Goal: Transaction & Acquisition: Purchase product/service

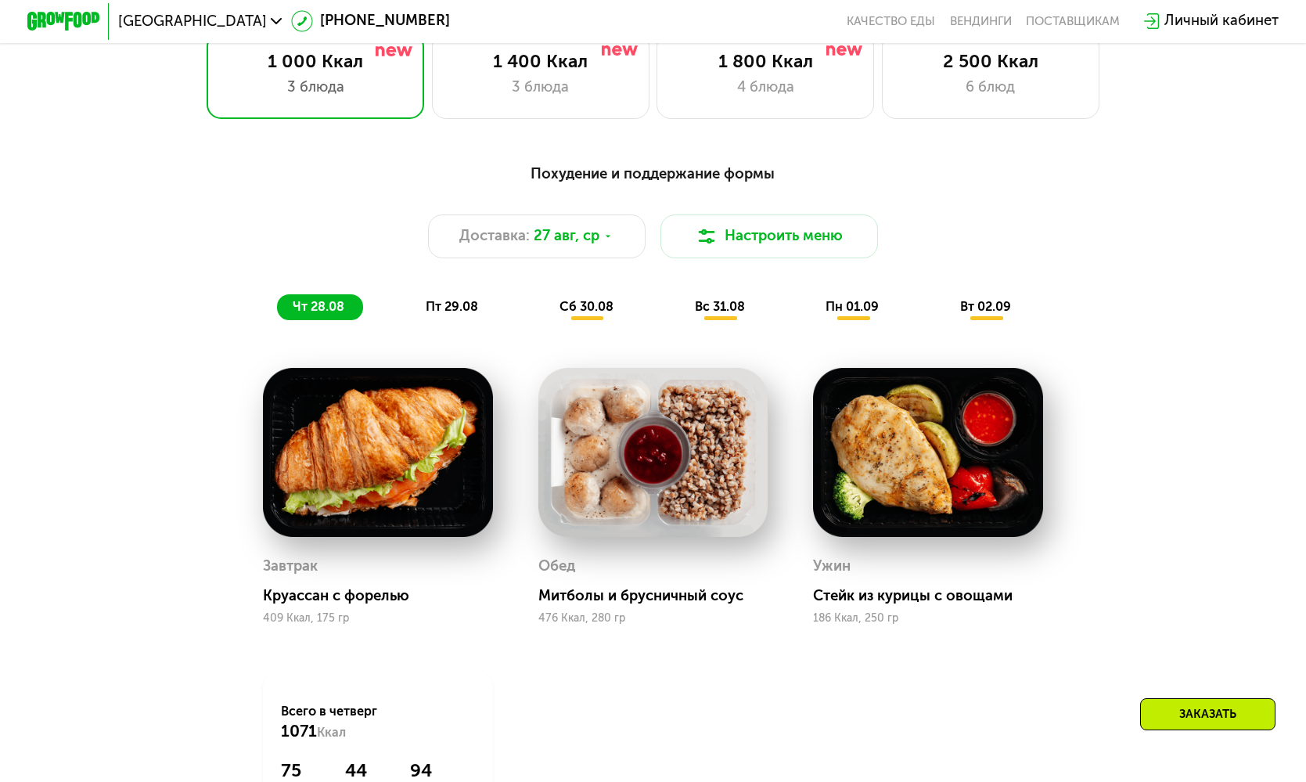
scroll to position [836, 0]
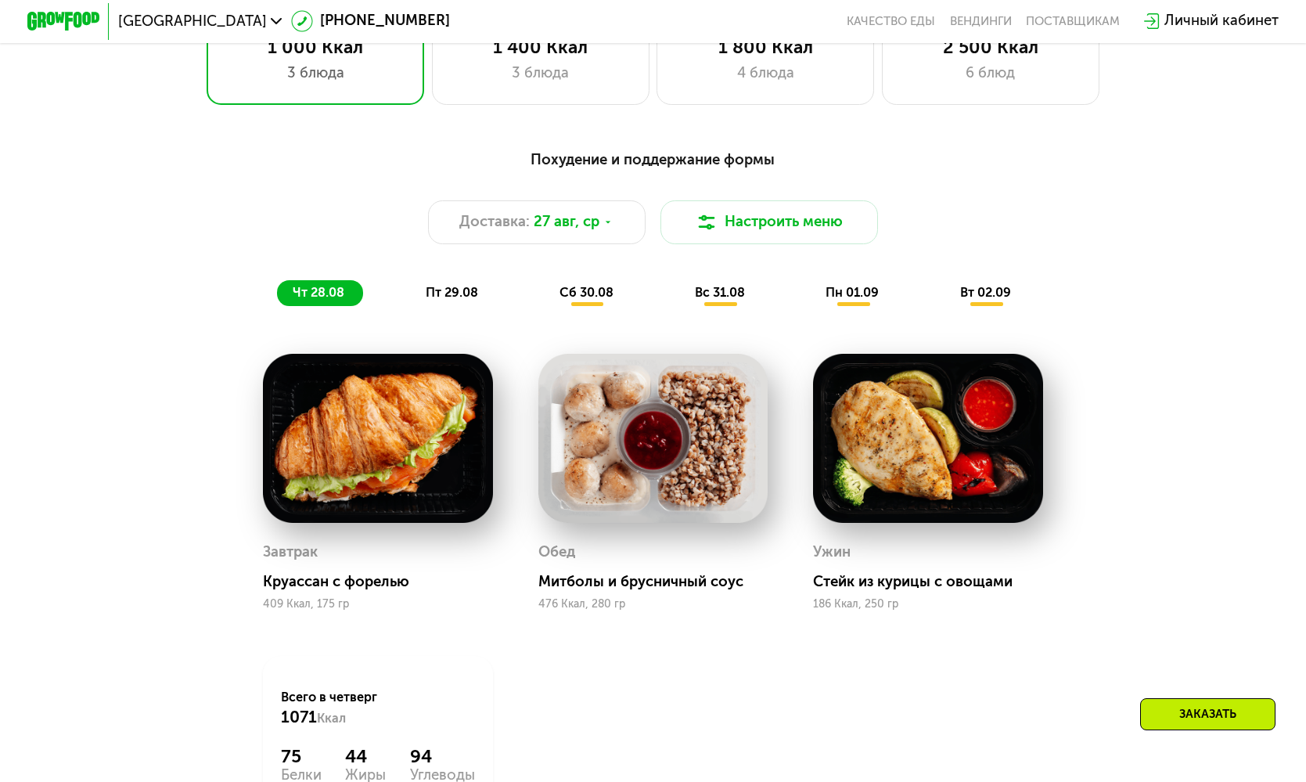
click at [1002, 297] on span "вт 02.09" at bounding box center [985, 292] width 51 height 15
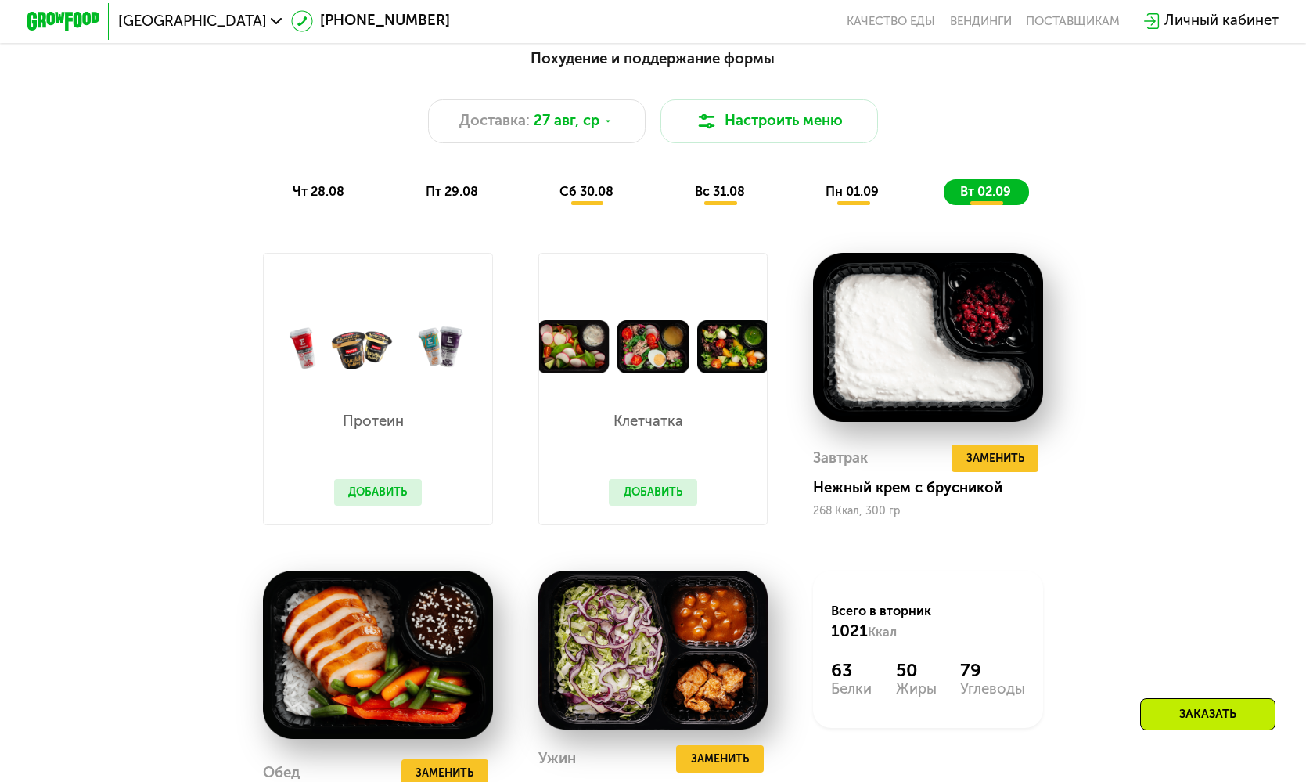
scroll to position [944, 0]
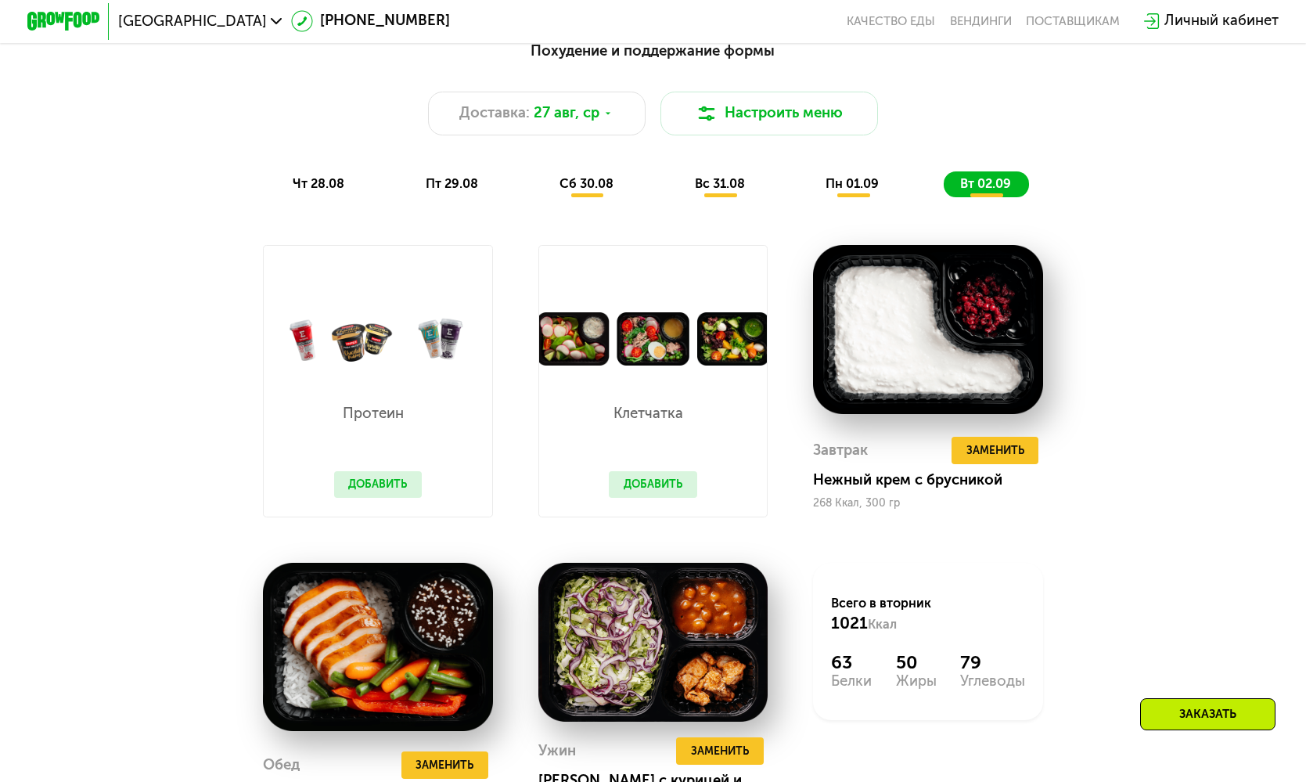
click at [1005, 188] on span "вт 02.09" at bounding box center [985, 183] width 51 height 15
click at [590, 113] on span "27 авг, ср" at bounding box center [567, 114] width 66 height 22
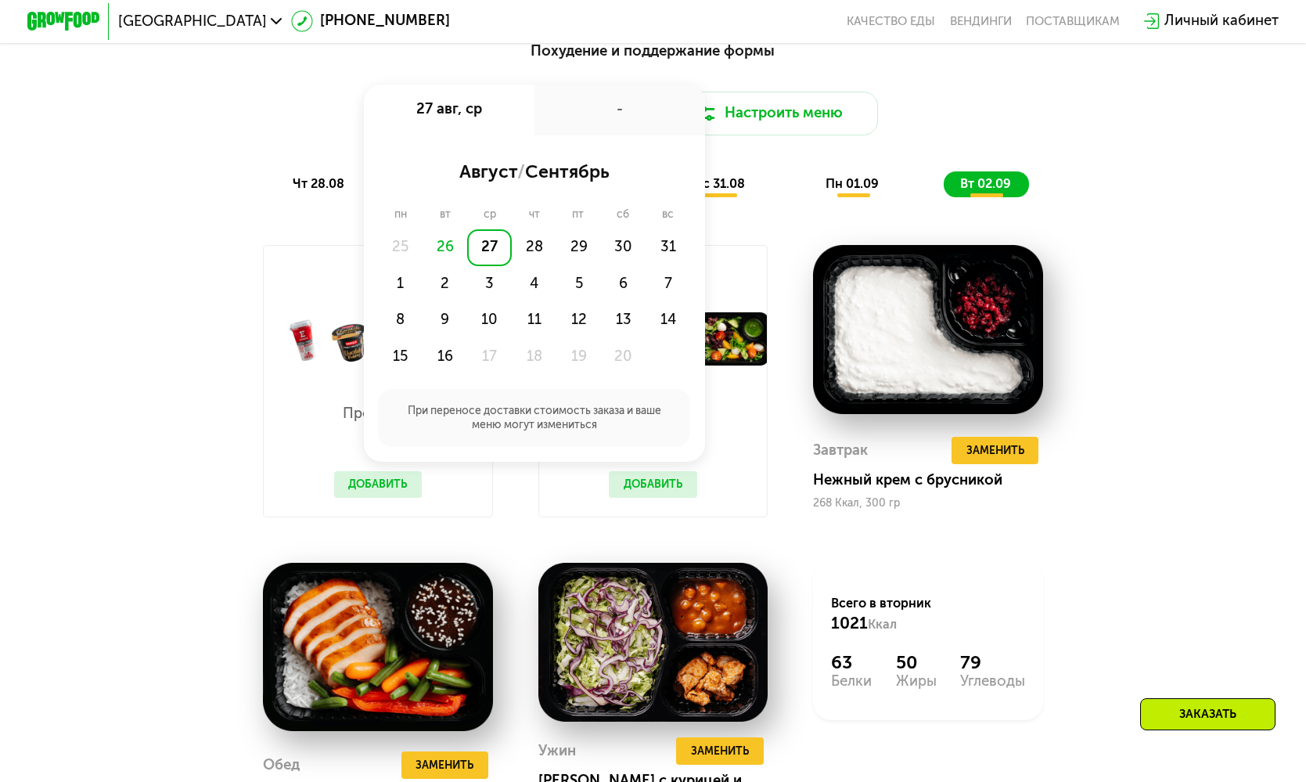
click at [1108, 211] on div "Похудение и поддержание формы Доставка: 27 авг, ср 27 авг, ср - август / сентяб…" at bounding box center [653, 466] width 1117 height 874
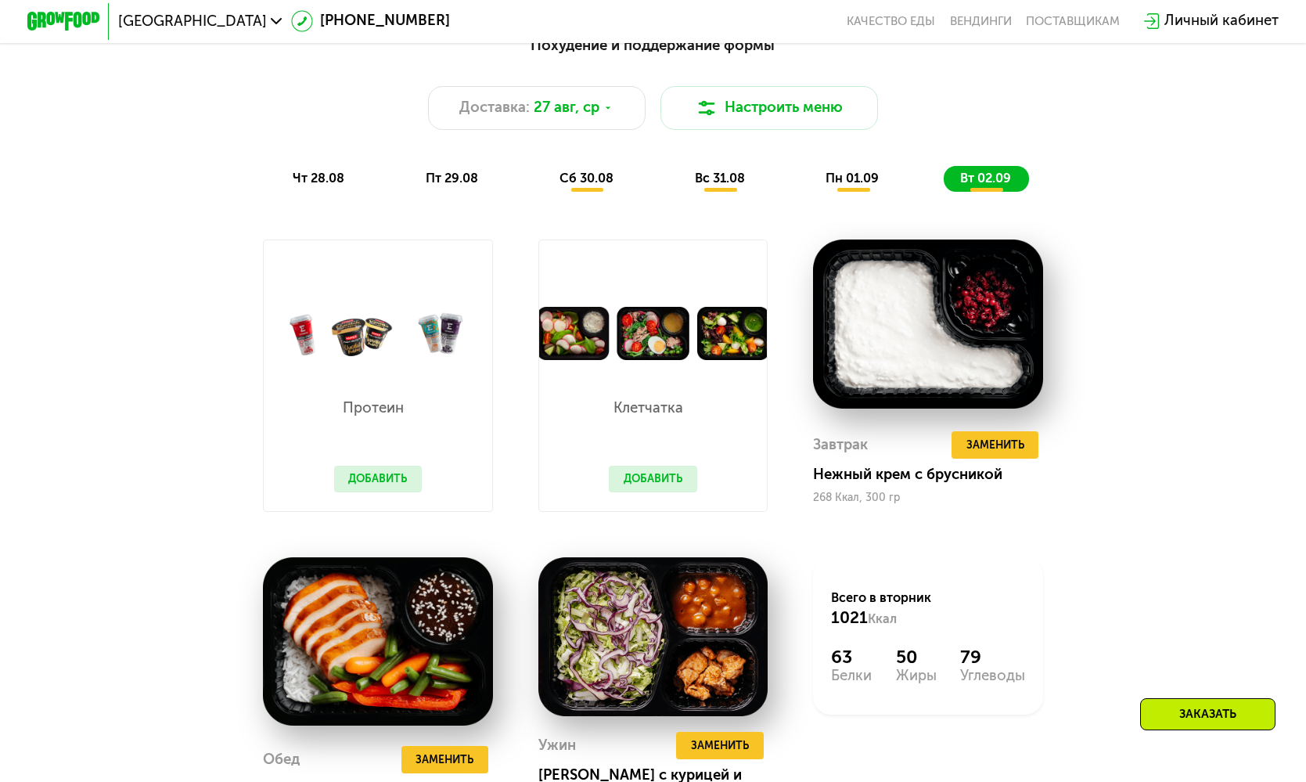
scroll to position [950, 0]
click at [865, 174] on span "пн 01.09" at bounding box center [852, 178] width 53 height 15
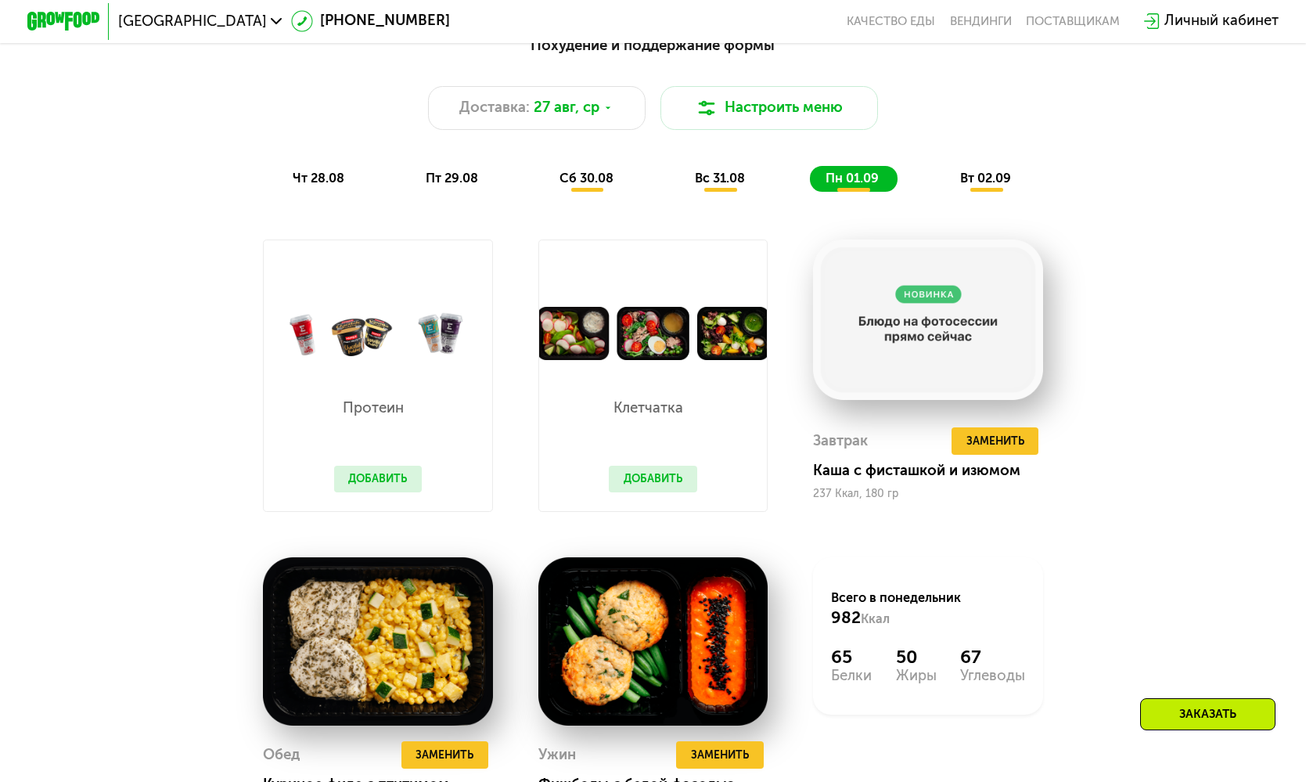
click at [738, 171] on span "вс 31.08" at bounding box center [720, 178] width 50 height 15
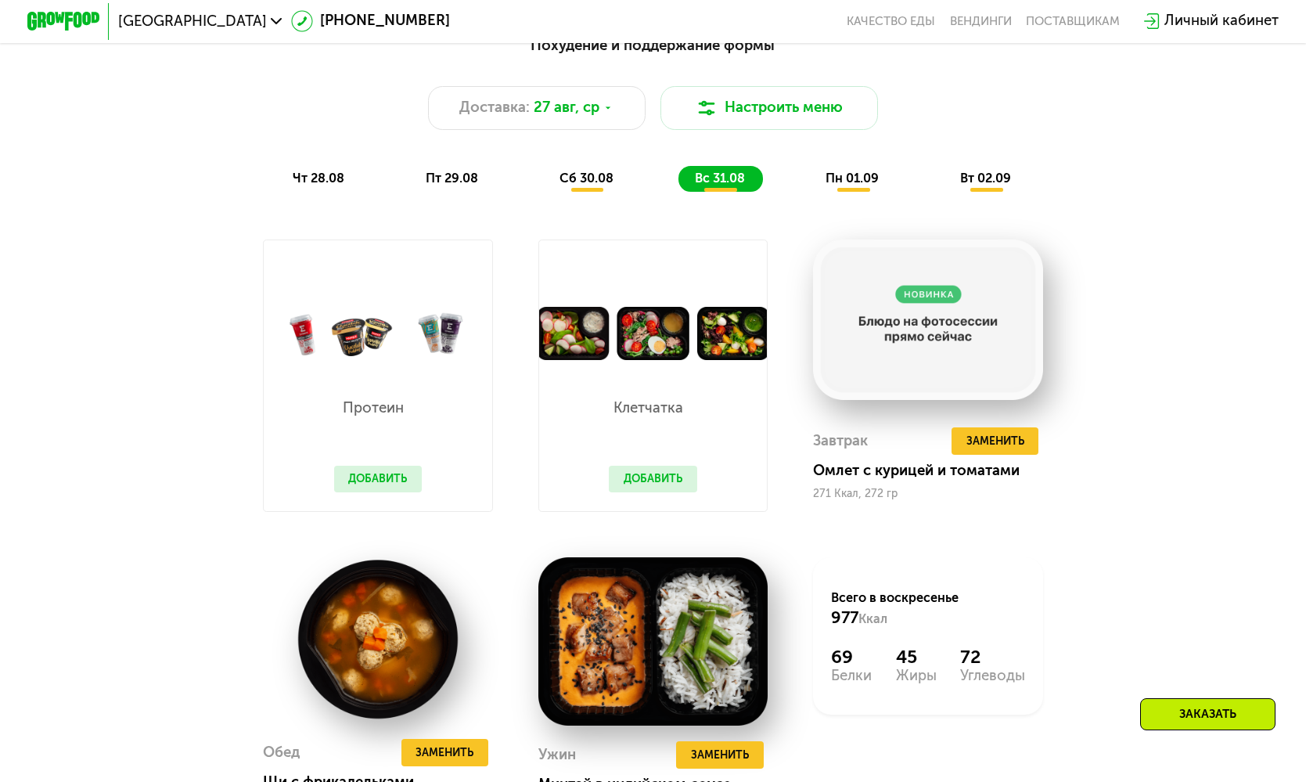
click at [599, 172] on span "сб 30.08" at bounding box center [586, 178] width 54 height 15
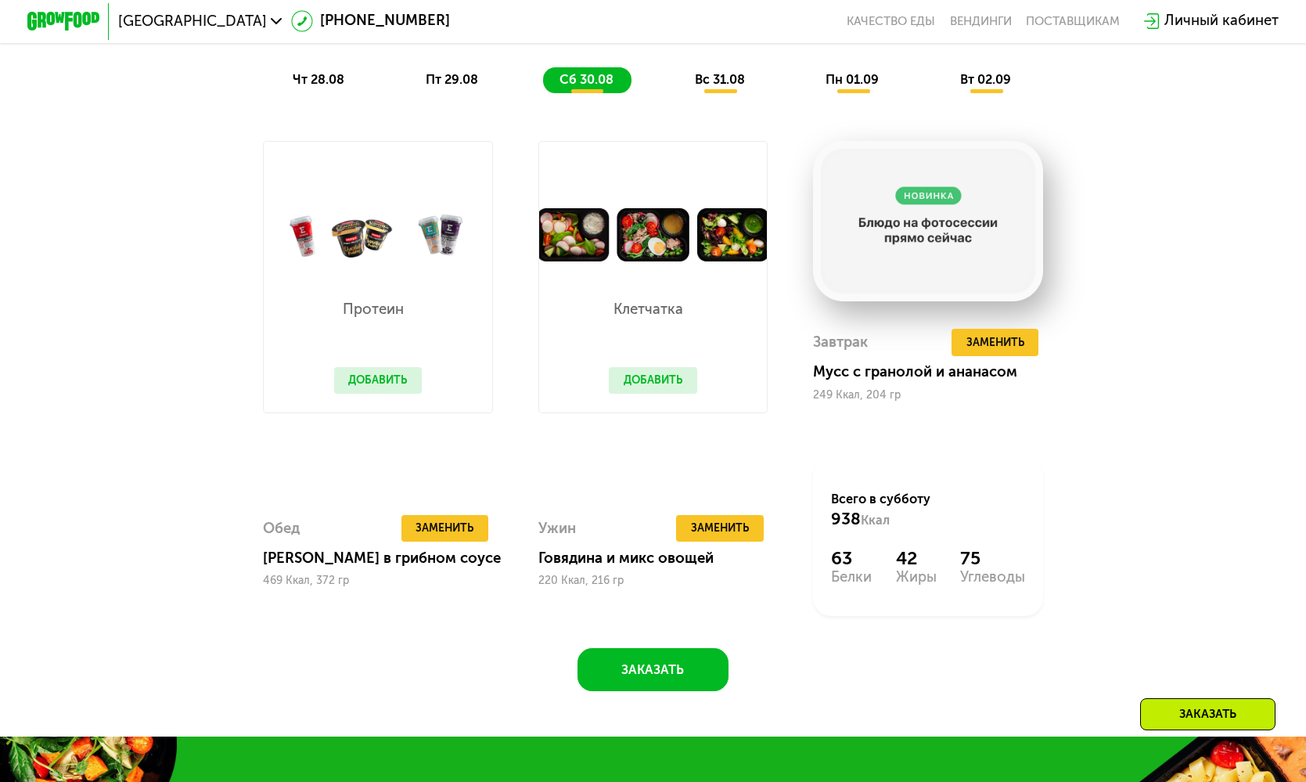
scroll to position [1041, 0]
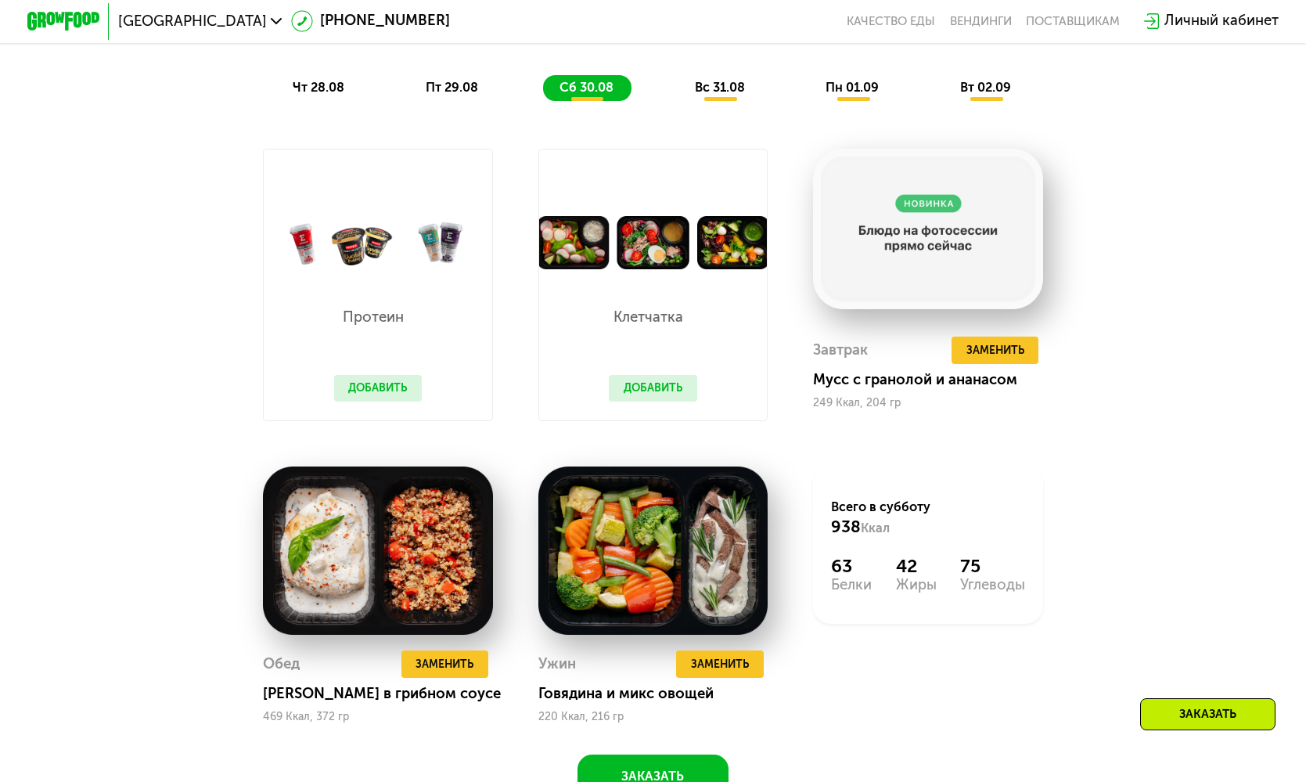
click at [464, 74] on div "Похудение и поддержание формы Доставка: 27 авг, ср Настроить меню чт 28.08 пт 2…" at bounding box center [653, 22] width 1074 height 156
click at [461, 80] on span "пт 29.08" at bounding box center [452, 87] width 52 height 15
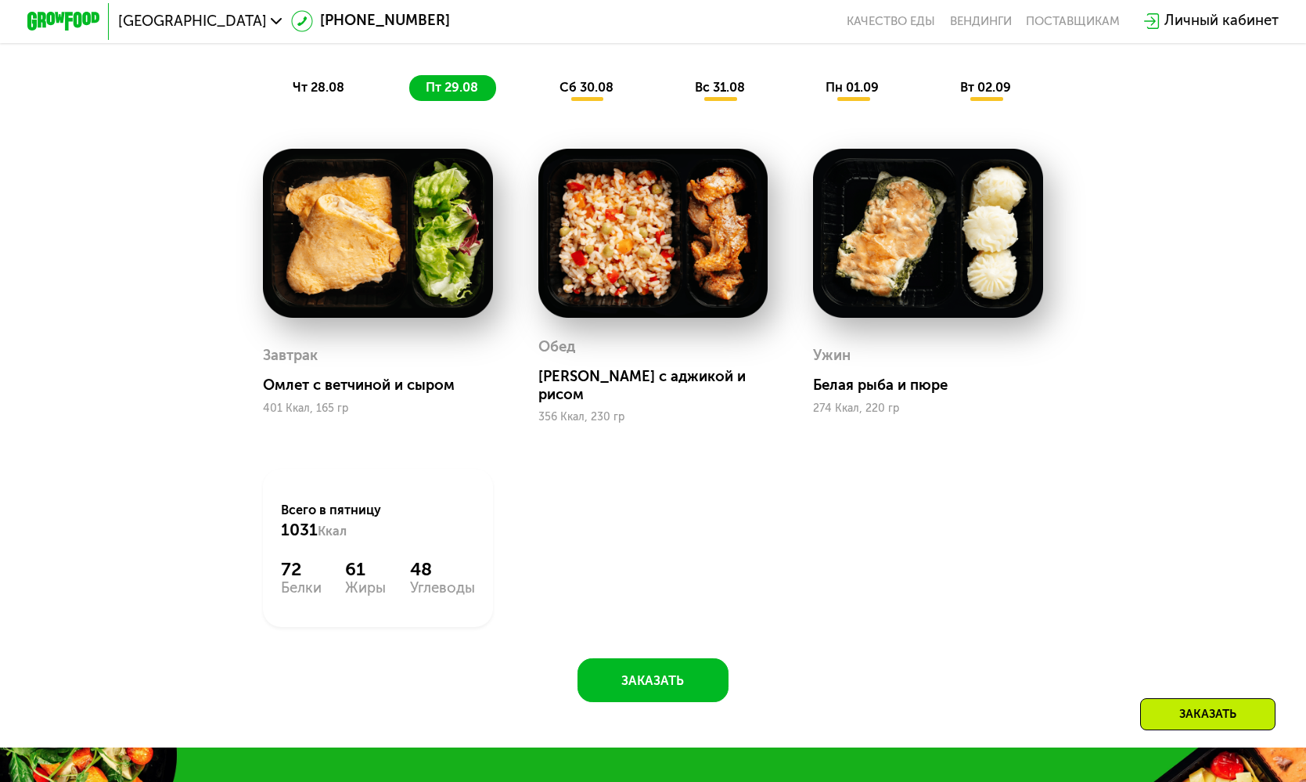
click at [327, 80] on span "чт 28.08" at bounding box center [319, 87] width 52 height 15
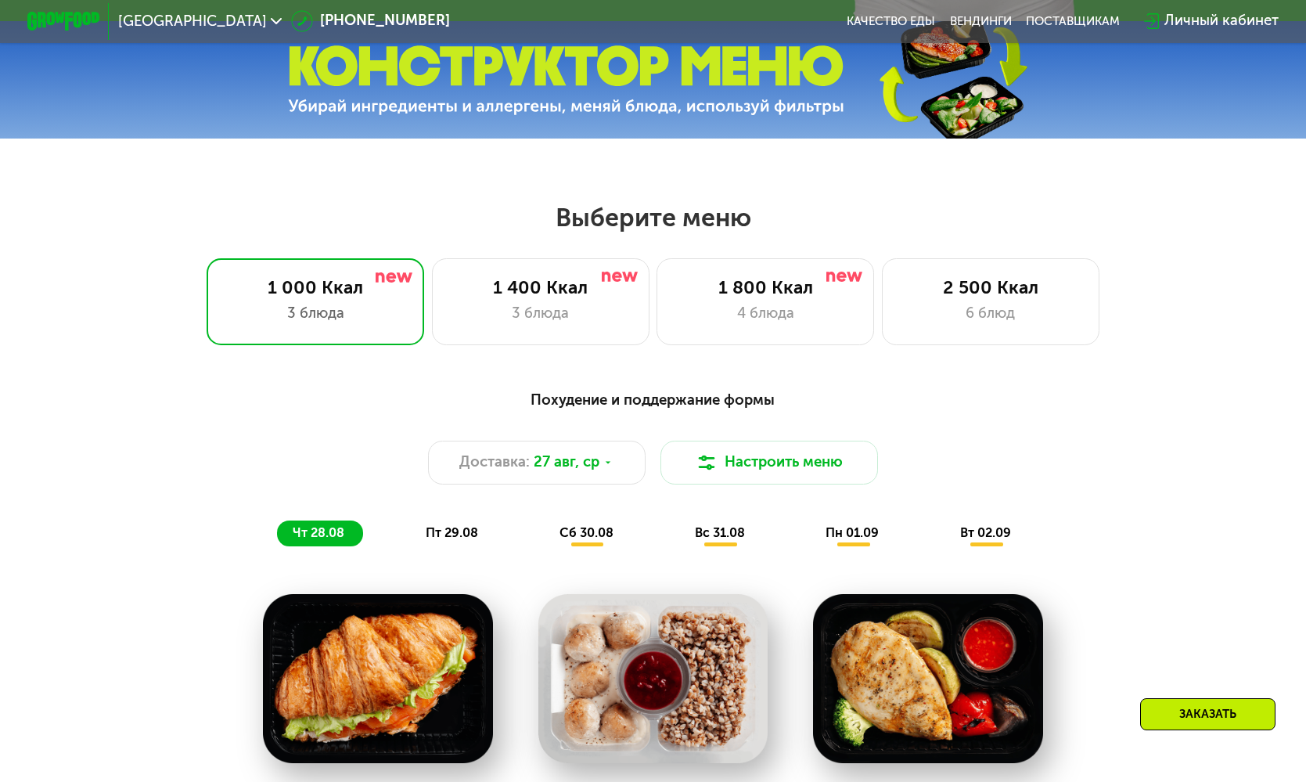
scroll to position [609, 0]
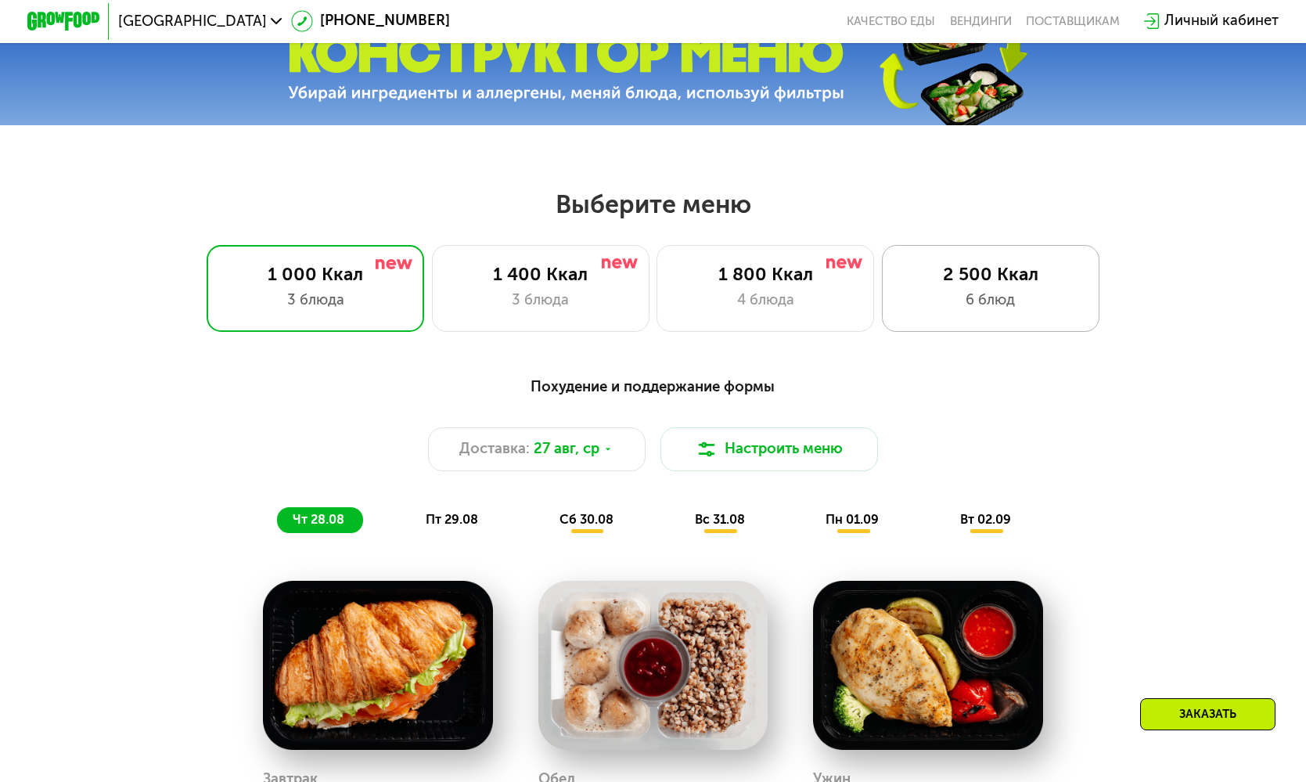
click at [993, 291] on div "6 блюд" at bounding box center [991, 301] width 180 height 22
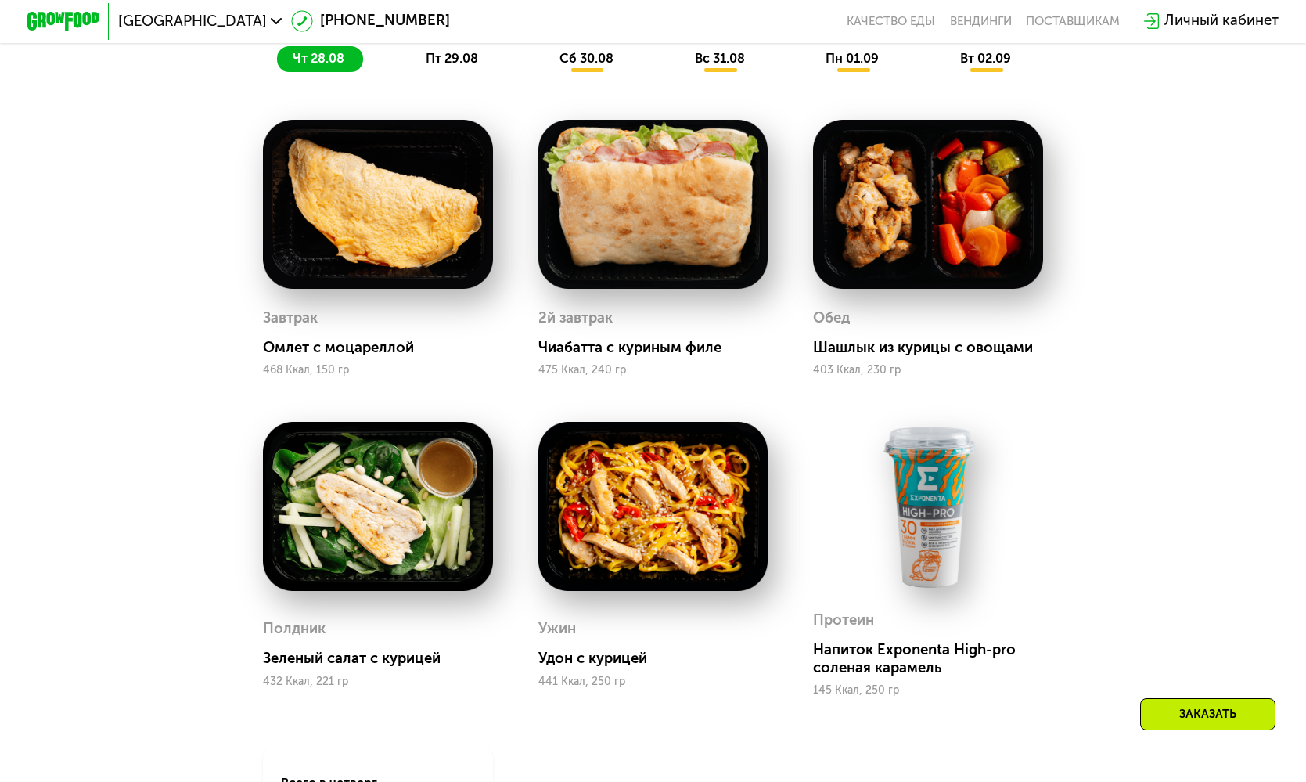
scroll to position [980, 0]
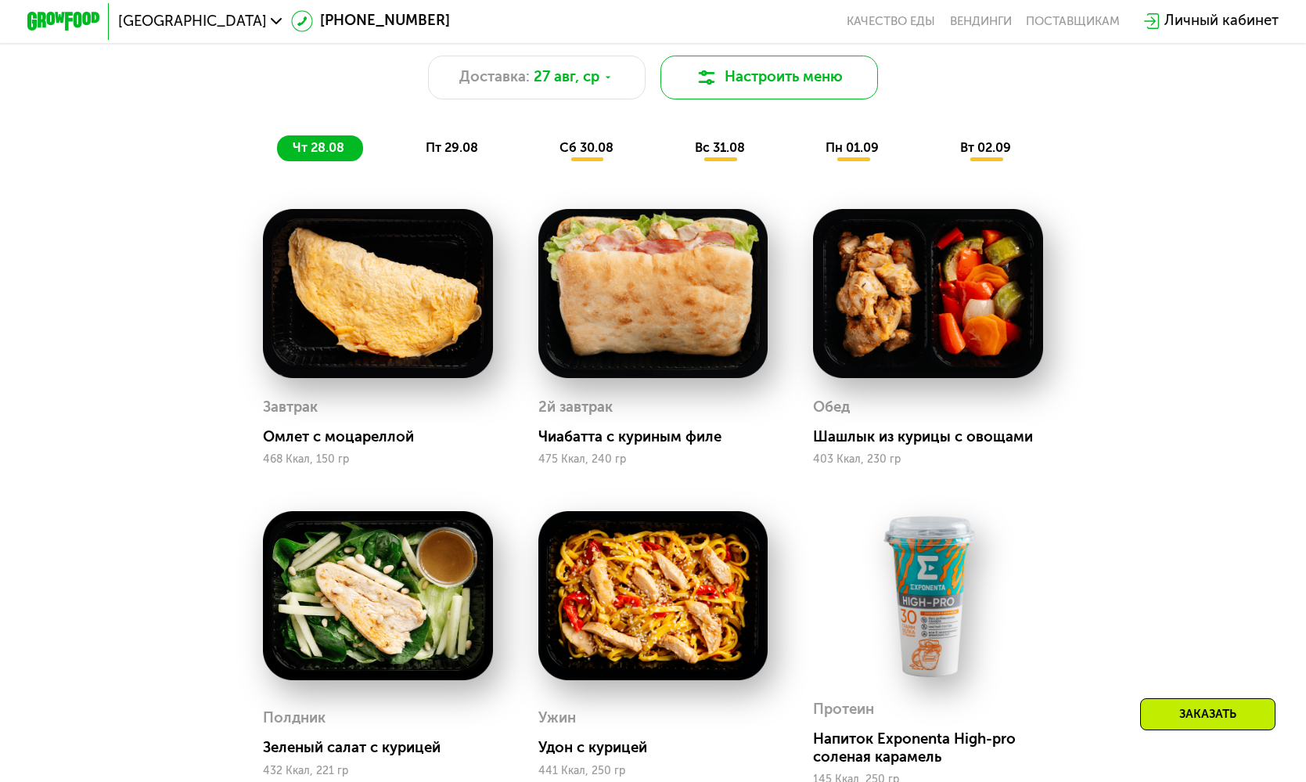
click at [803, 85] on button "Настроить меню" at bounding box center [769, 78] width 218 height 44
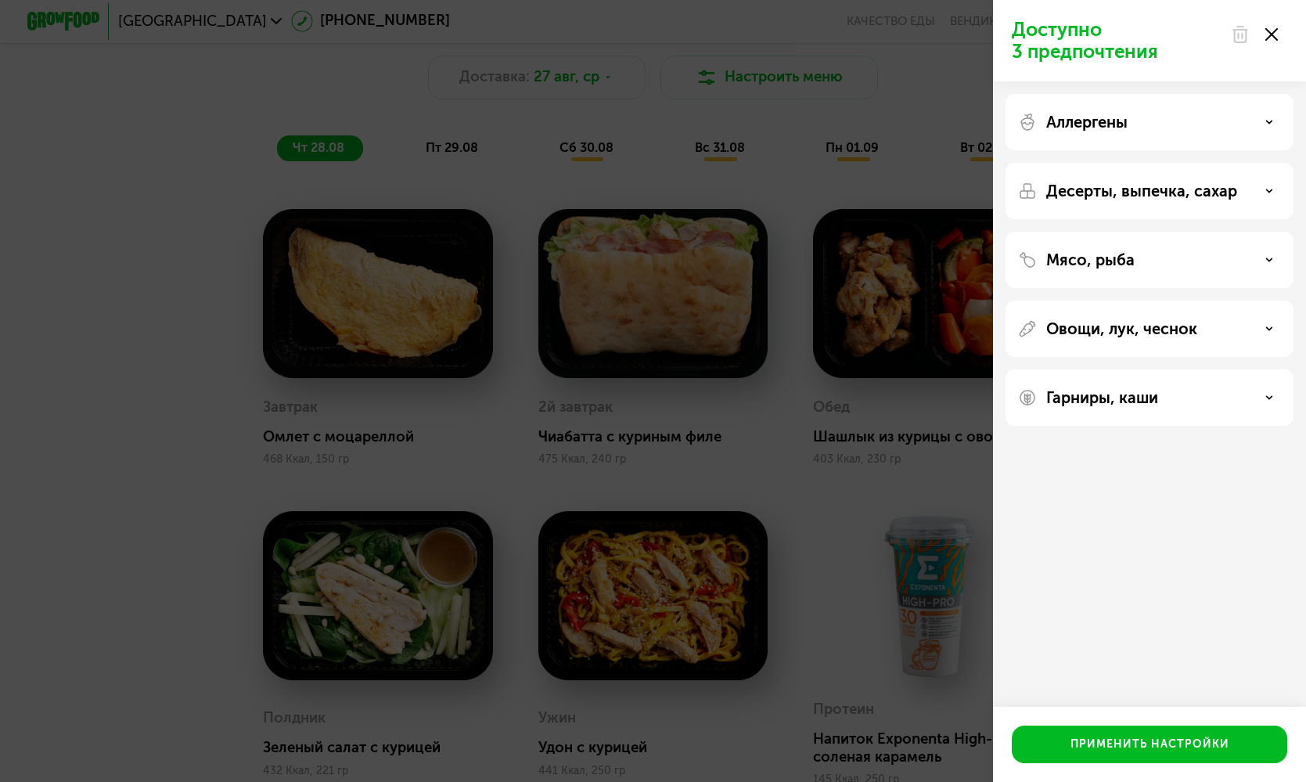
click at [887, 221] on div "Доступно 3 предпочтения Аллергены Десерты, выпечка, сахар Мясо, рыба Овощи, лук…" at bounding box center [653, 391] width 1306 height 782
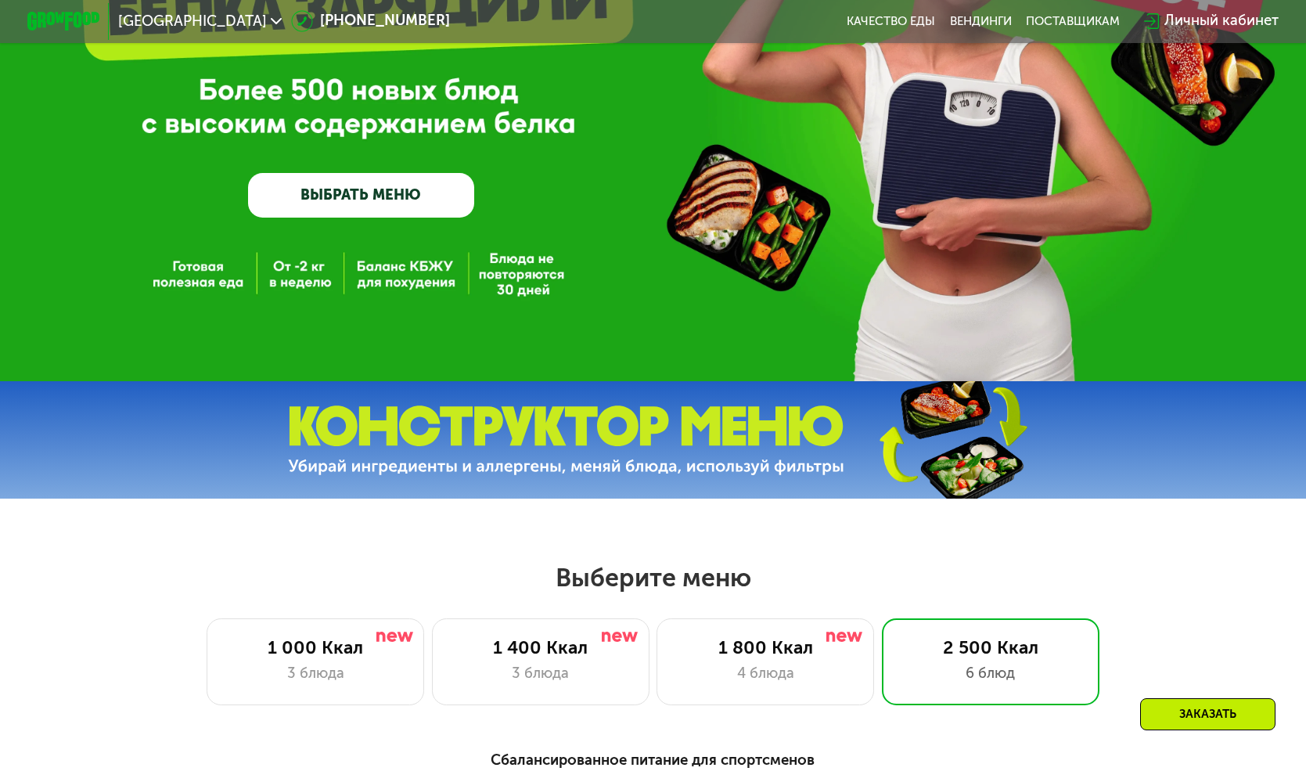
scroll to position [224, 0]
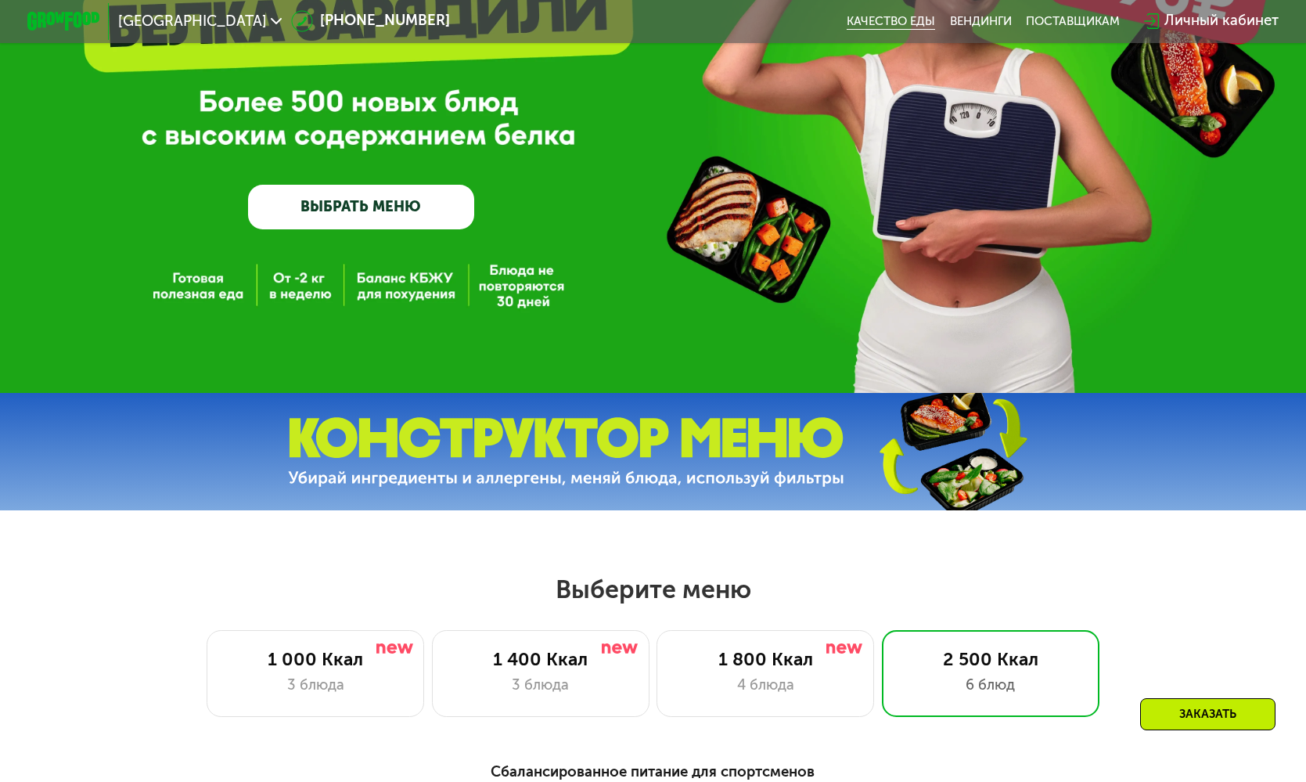
click at [901, 22] on link "Качество еды" at bounding box center [891, 21] width 88 height 15
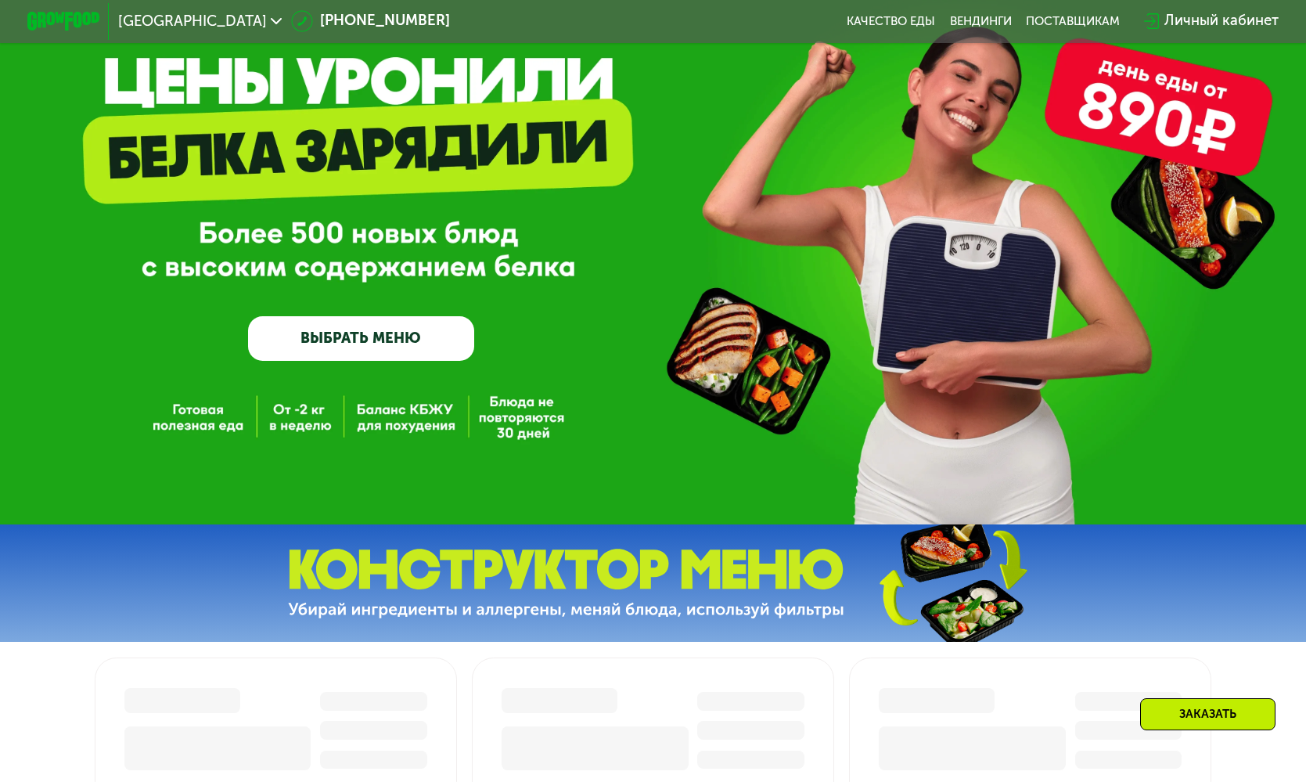
scroll to position [92, 0]
click at [316, 351] on link "ВЫБРАТЬ МЕНЮ" at bounding box center [361, 338] width 226 height 45
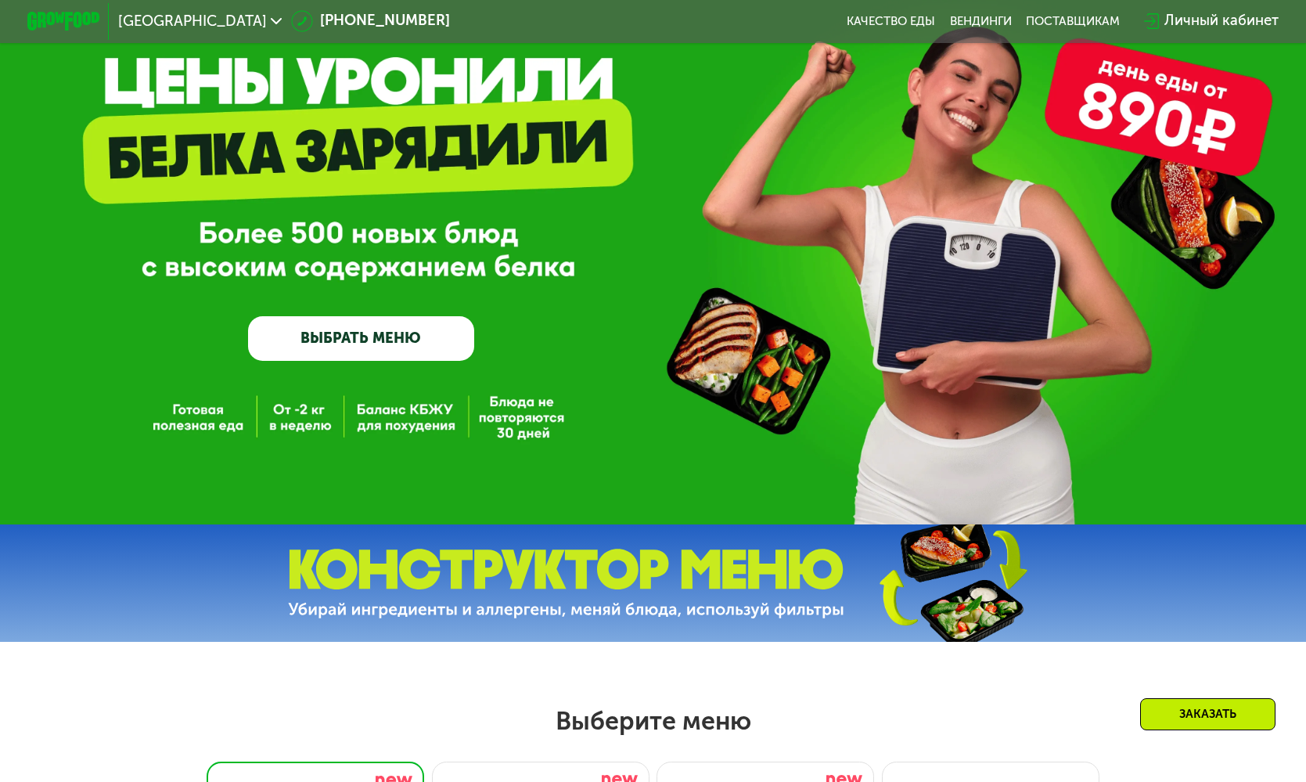
click at [348, 336] on link "ВЫБРАТЬ МЕНЮ" at bounding box center [361, 338] width 226 height 45
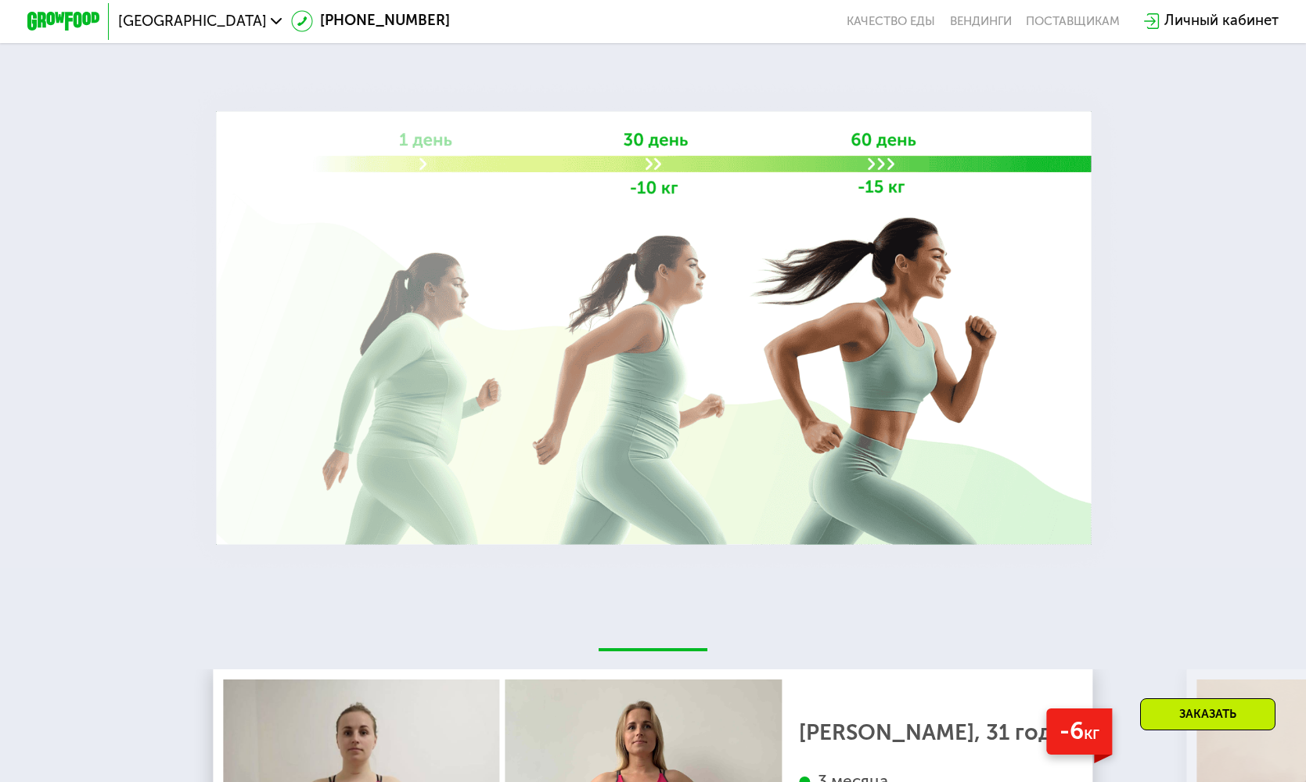
scroll to position [2306, 0]
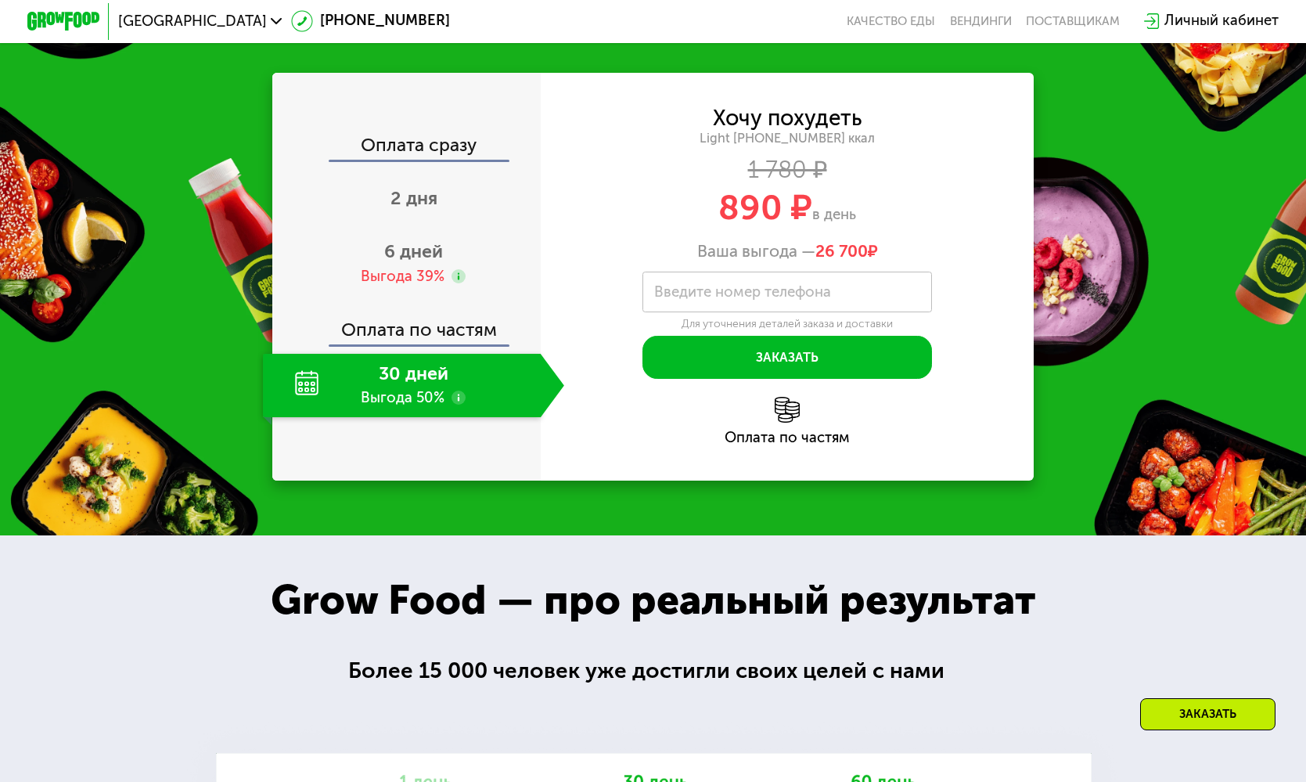
scroll to position [797, 0]
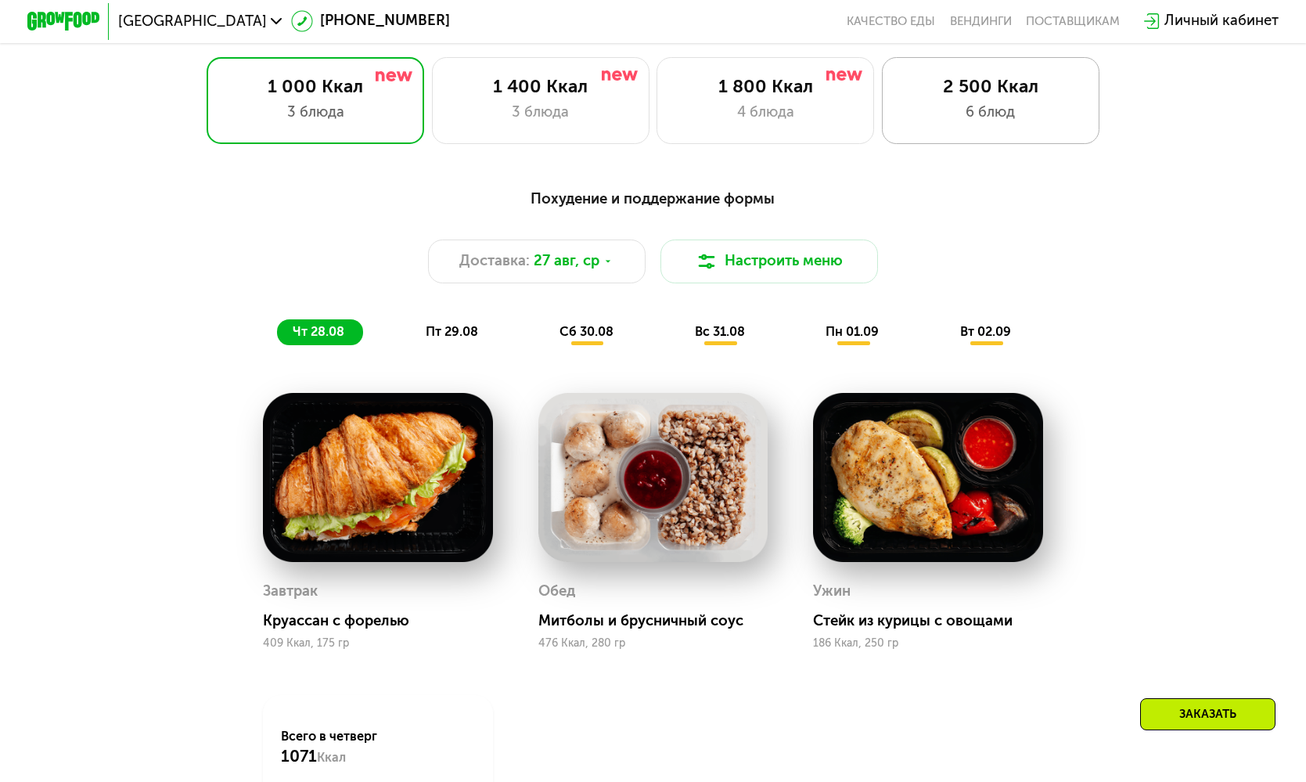
click at [979, 131] on div "2 500 Ккал 6 блюд" at bounding box center [991, 100] width 218 height 87
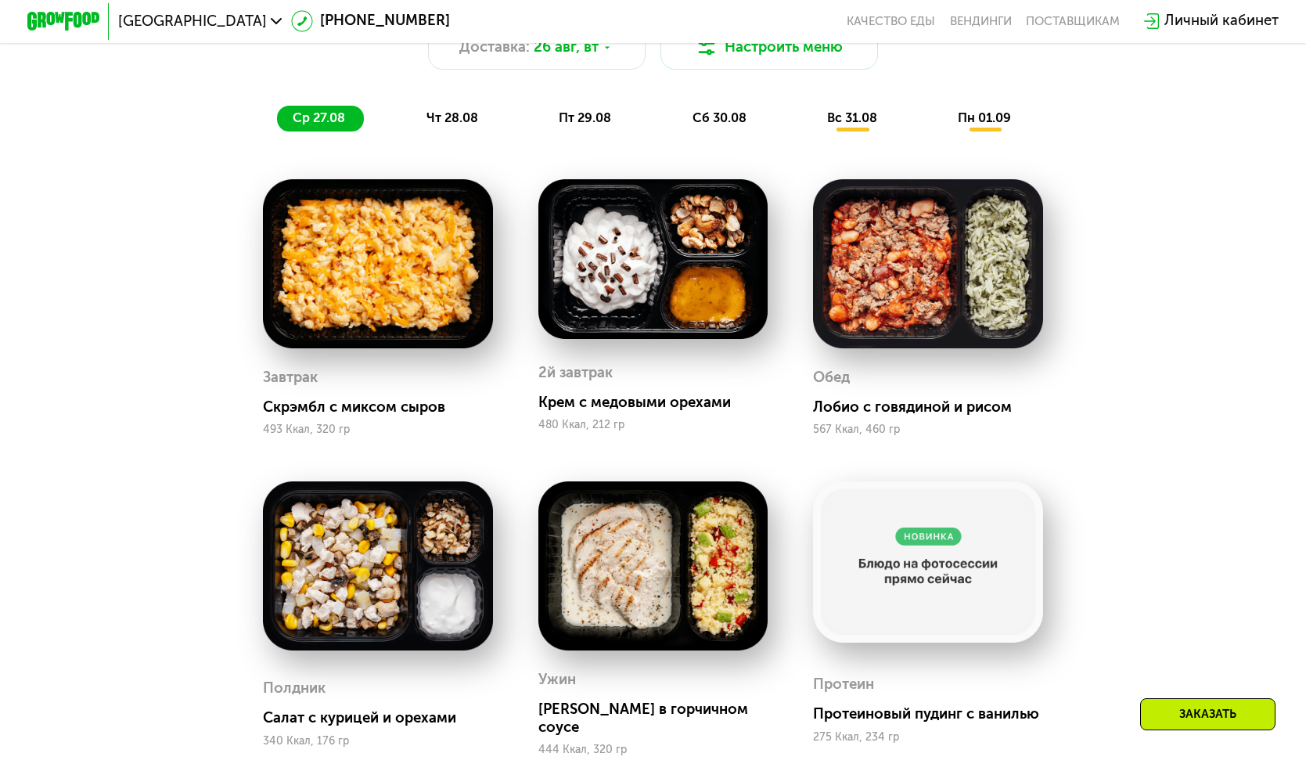
scroll to position [917, 0]
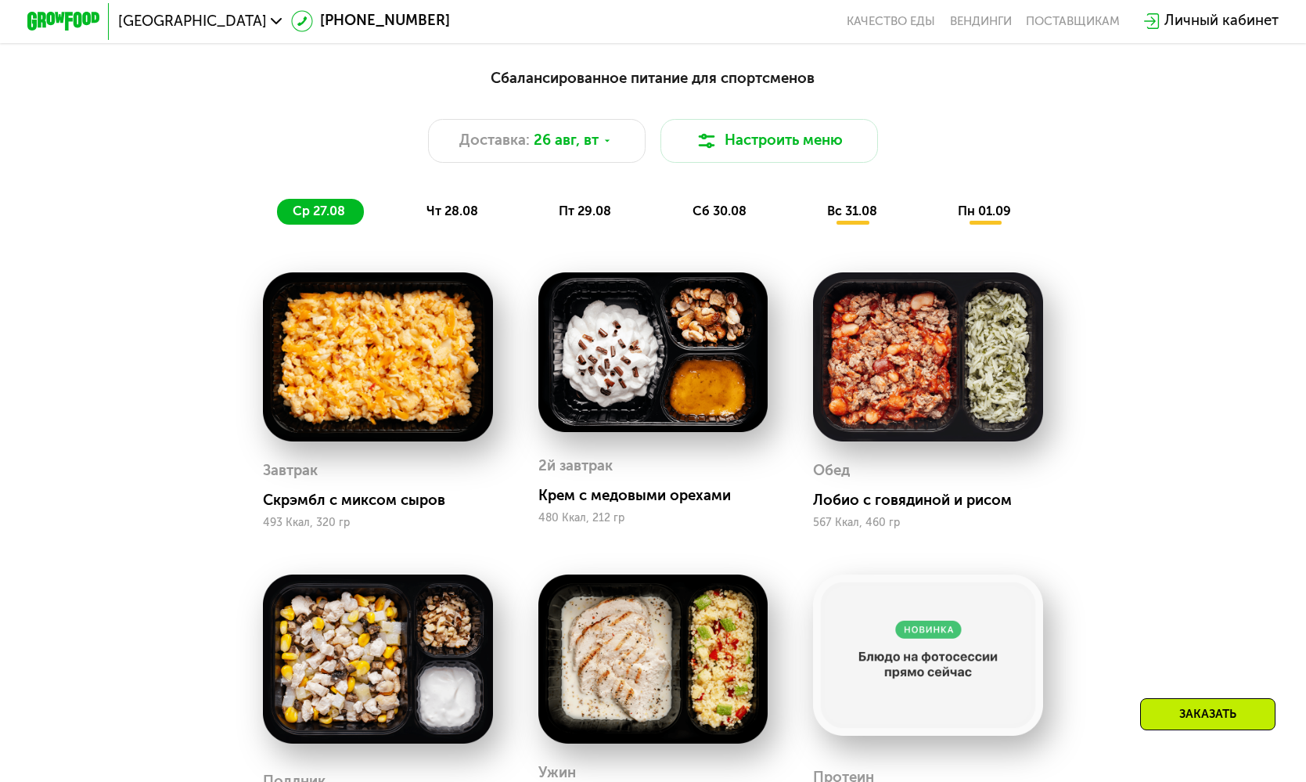
click at [456, 210] on span "чт 28.08" at bounding box center [452, 210] width 52 height 15
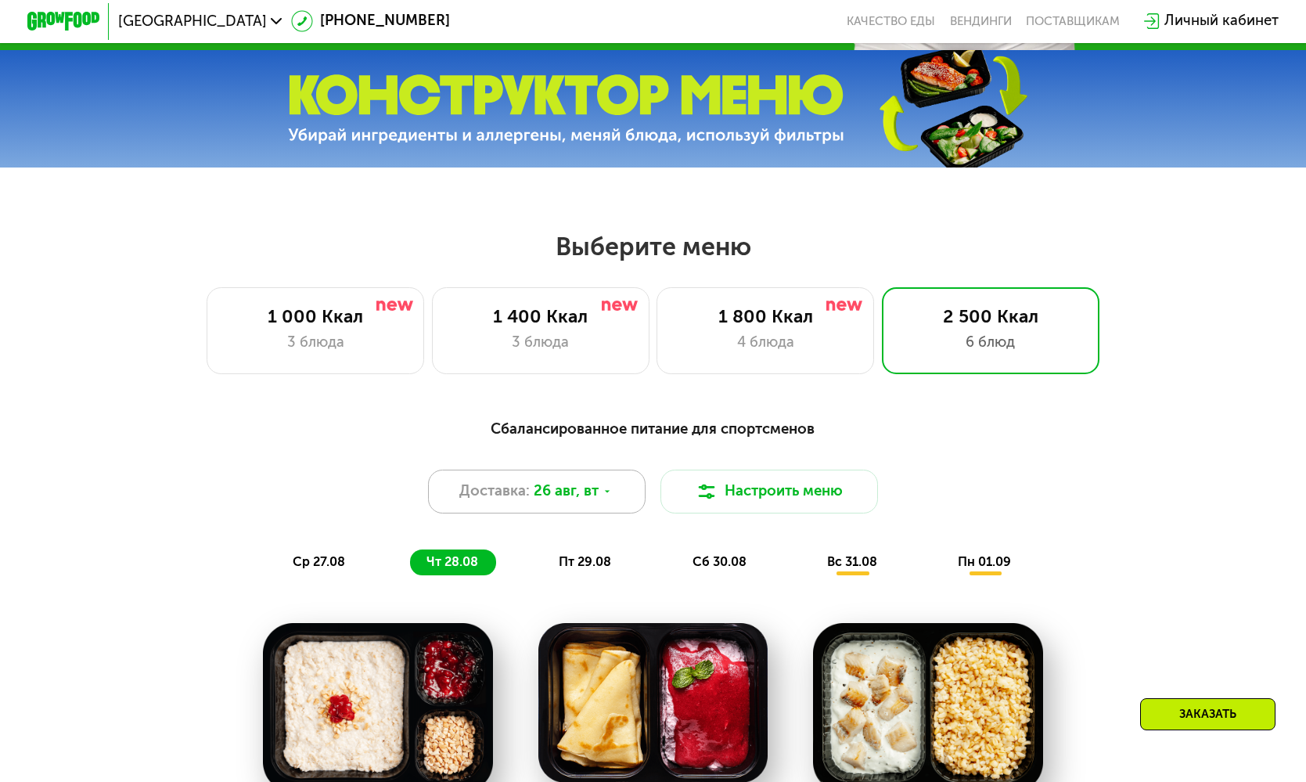
scroll to position [499, 0]
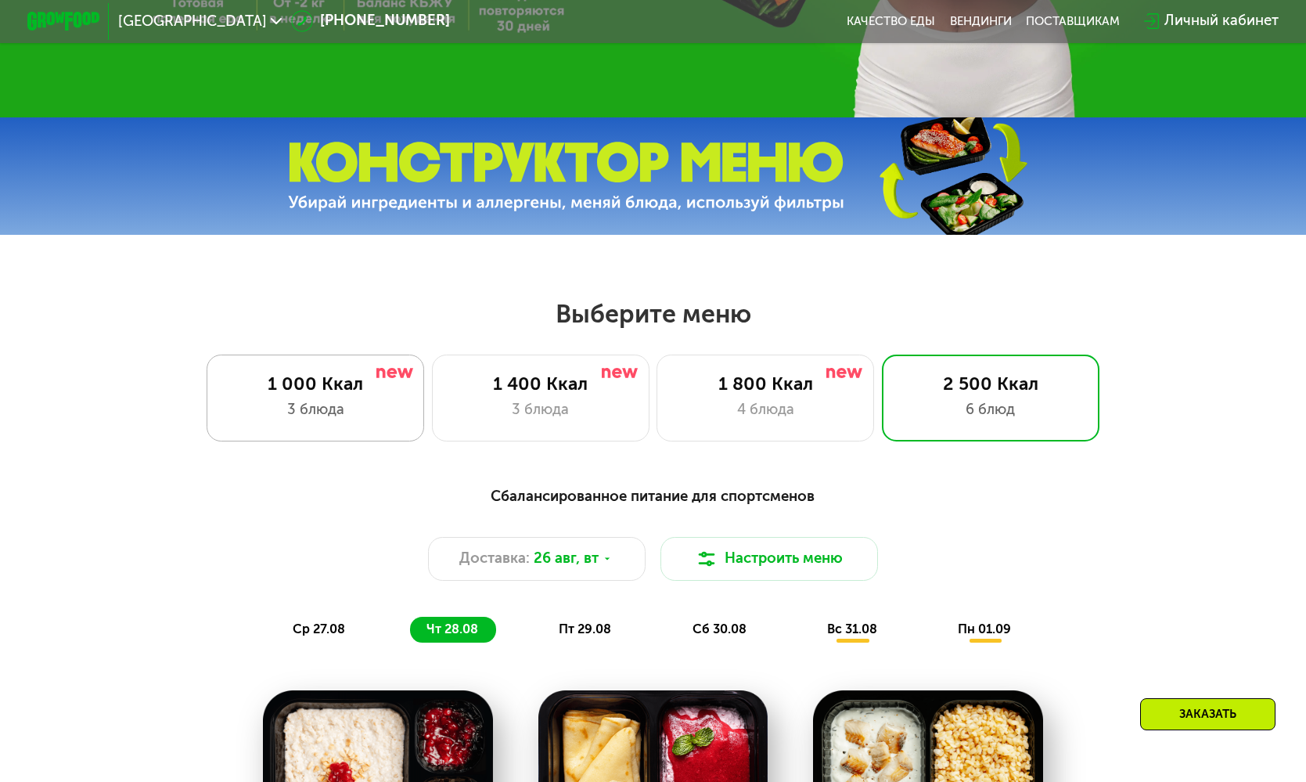
click at [347, 419] on div "3 блюда" at bounding box center [315, 410] width 180 height 22
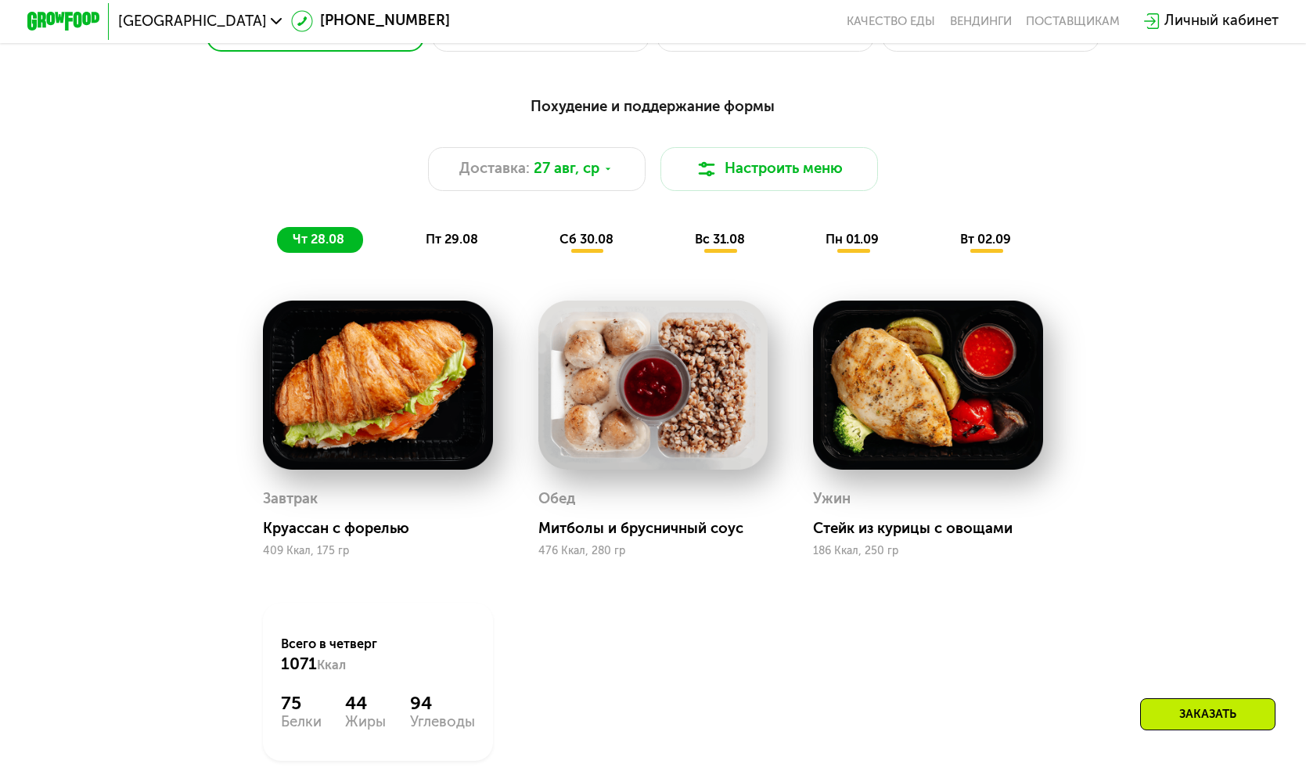
scroll to position [883, 0]
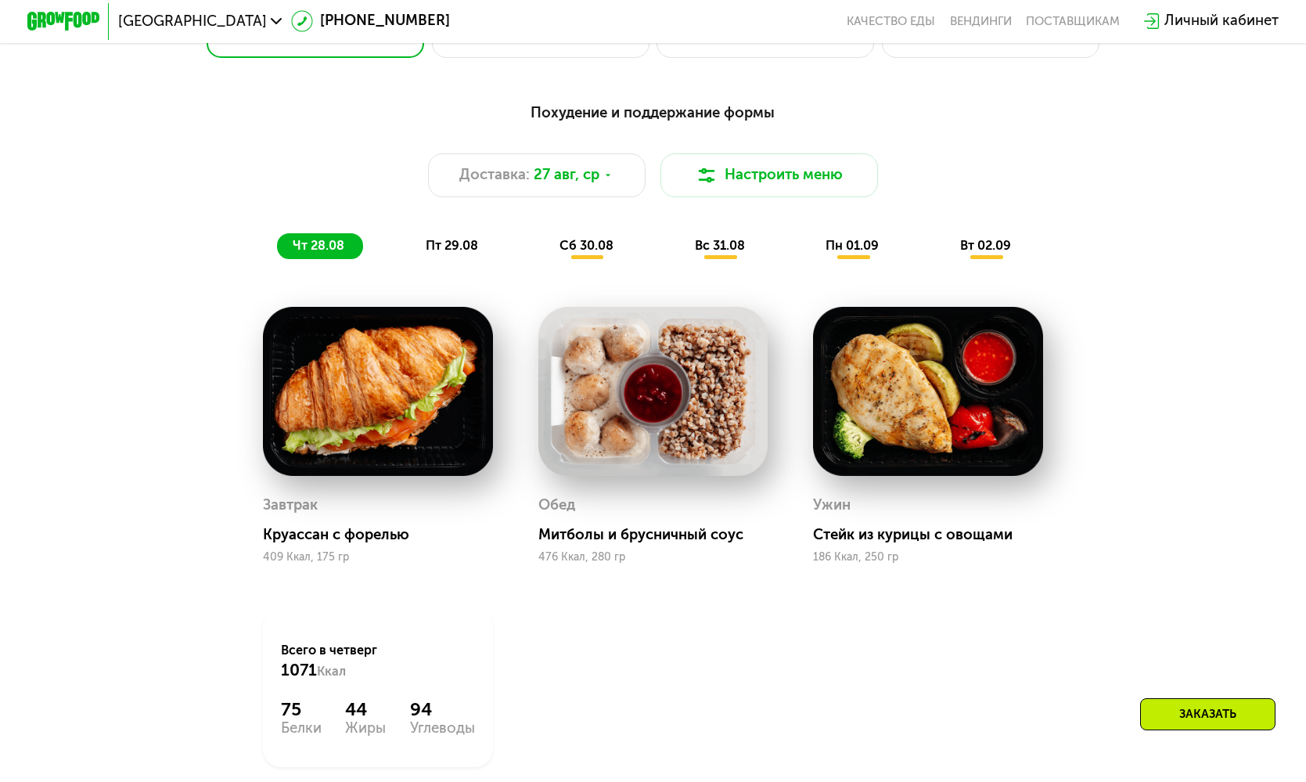
click at [462, 239] on span "пт 29.08" at bounding box center [452, 245] width 52 height 15
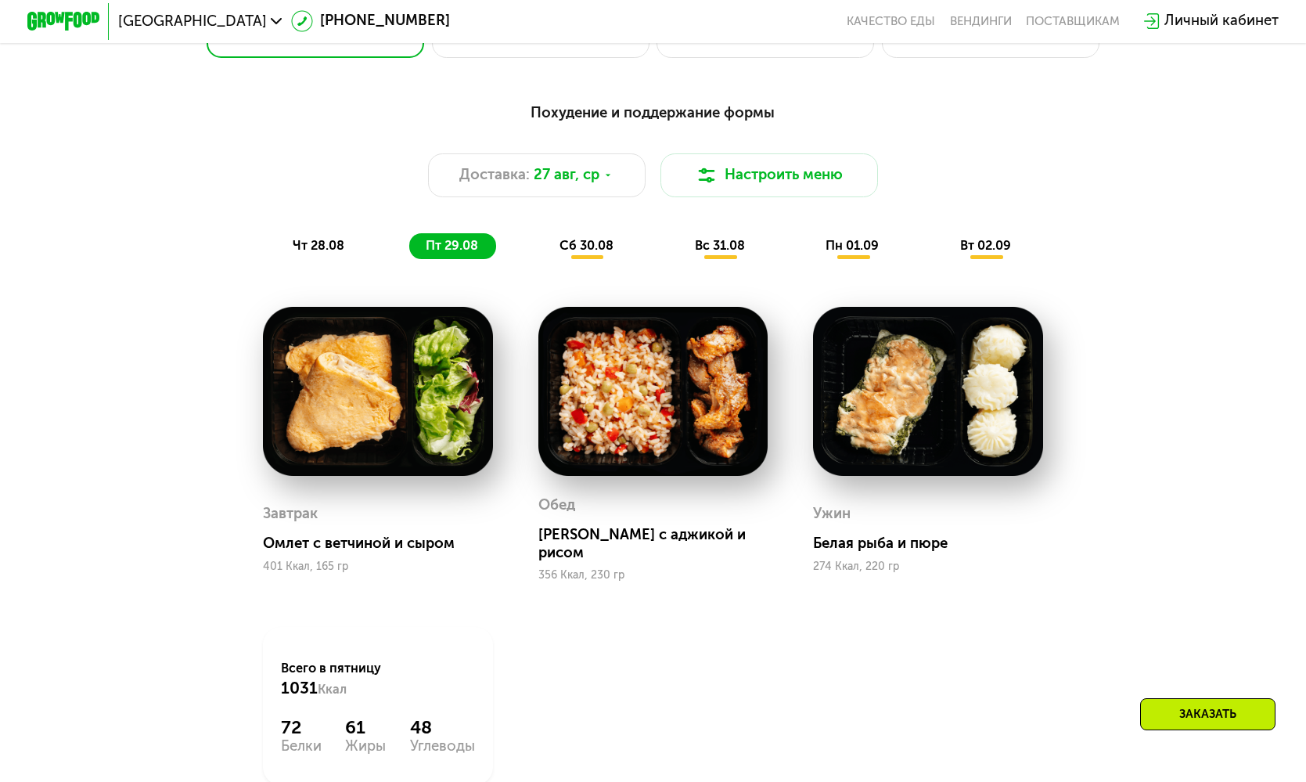
click at [576, 244] on span "сб 30.08" at bounding box center [586, 245] width 54 height 15
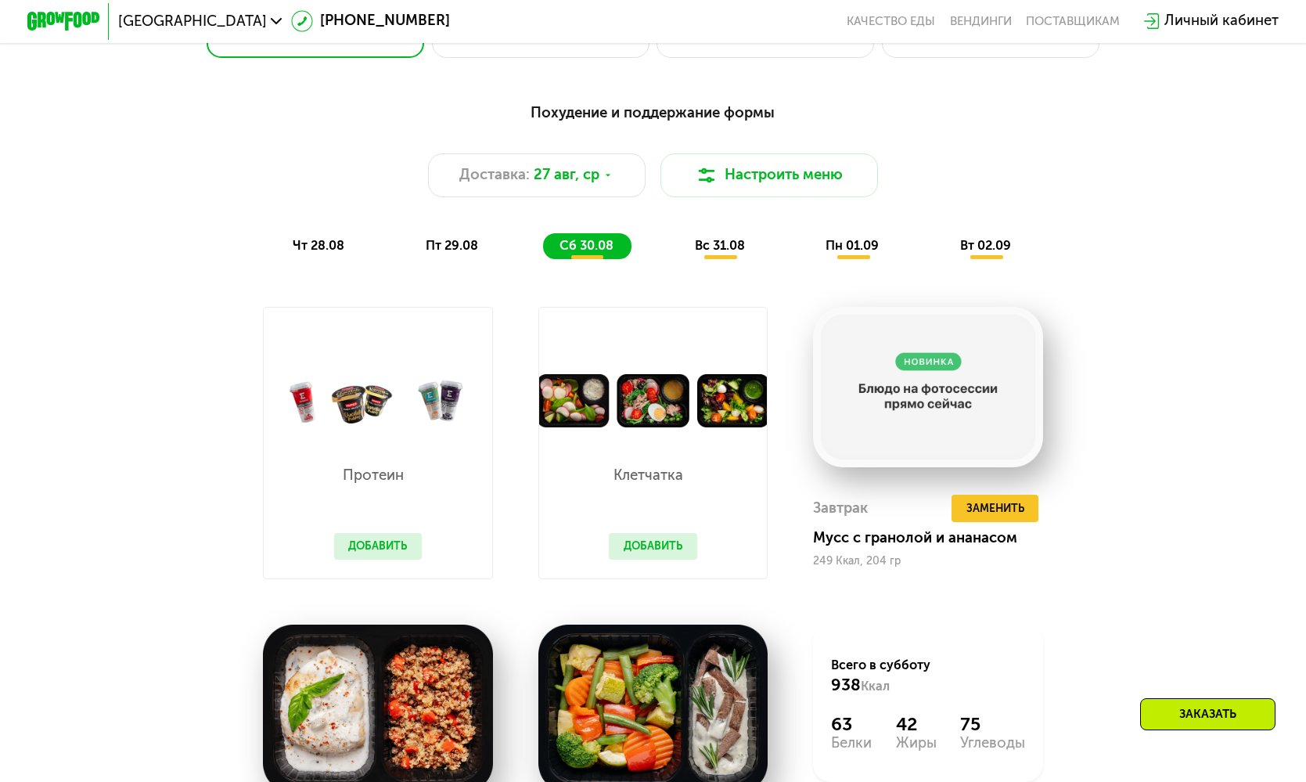
click at [737, 240] on span "вс 31.08" at bounding box center [720, 245] width 50 height 15
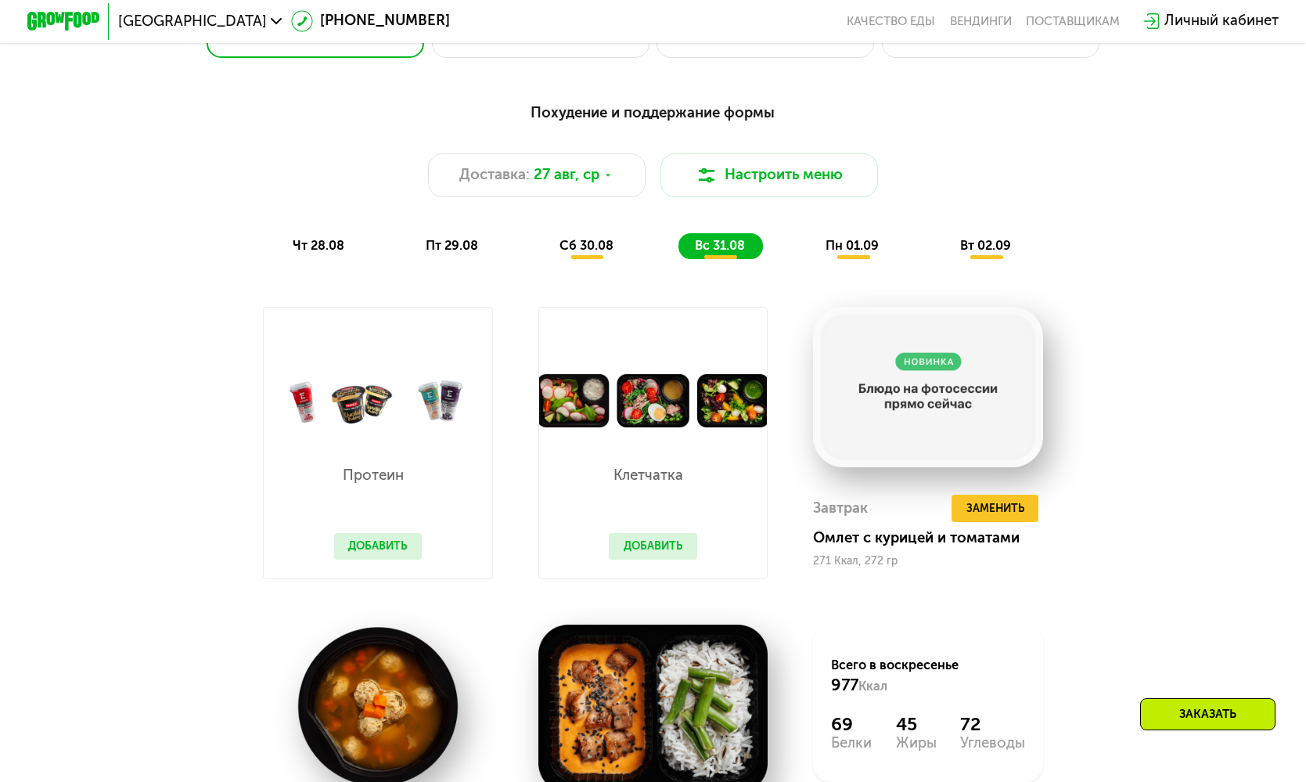
click at [829, 240] on span "пн 01.09" at bounding box center [852, 245] width 53 height 15
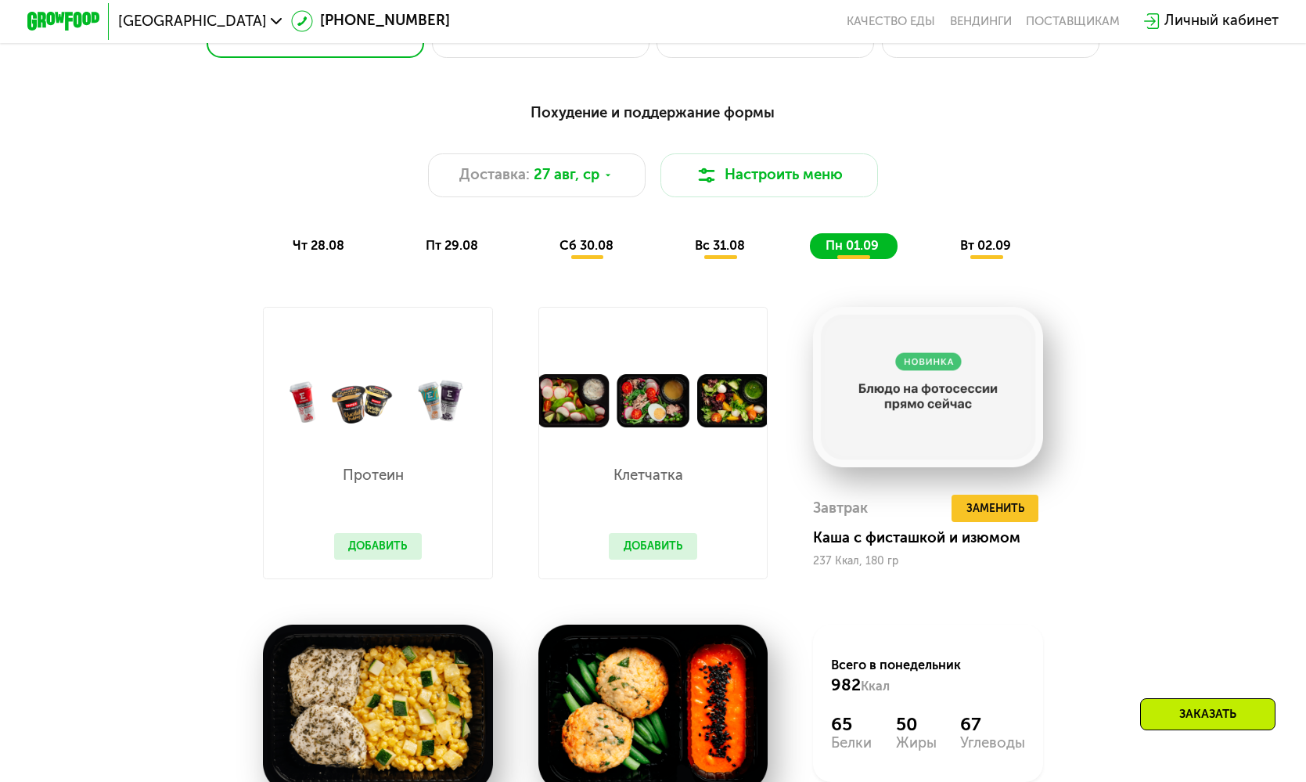
click at [984, 238] on span "вт 02.09" at bounding box center [985, 245] width 51 height 15
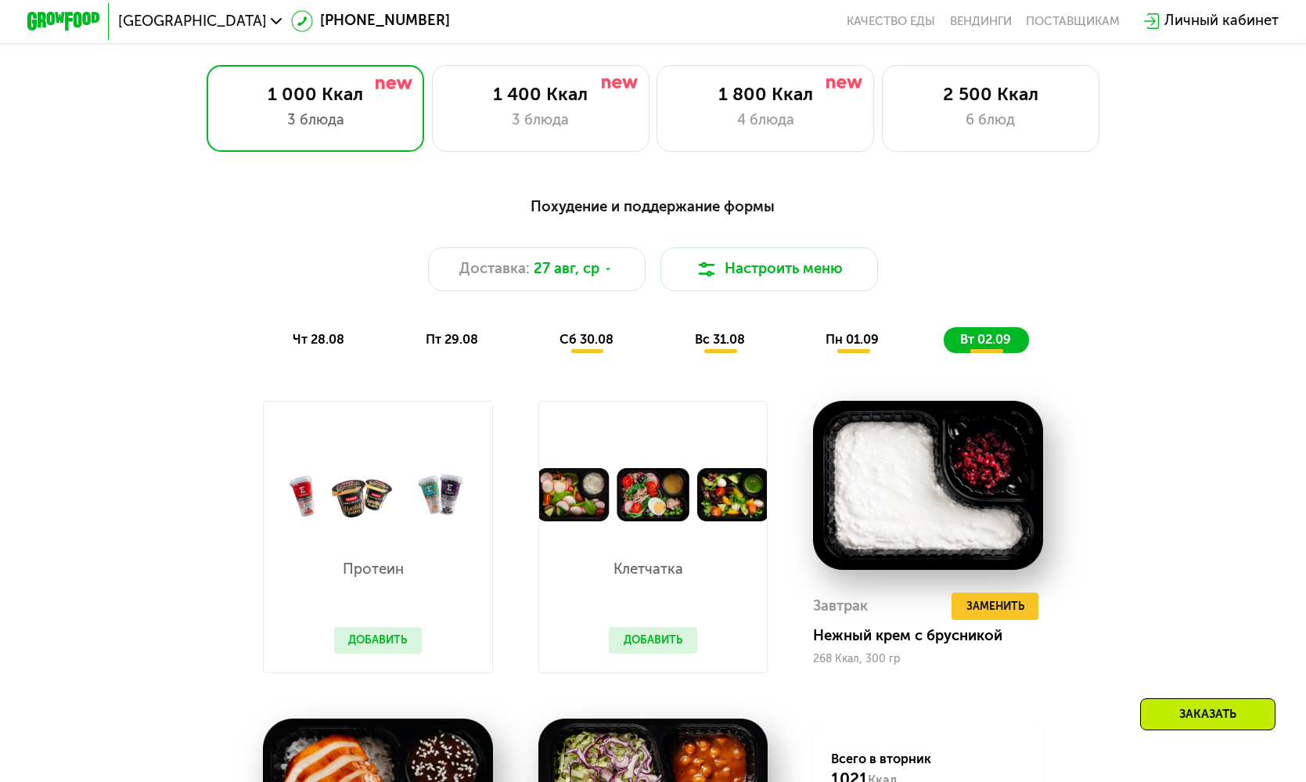
scroll to position [784, 0]
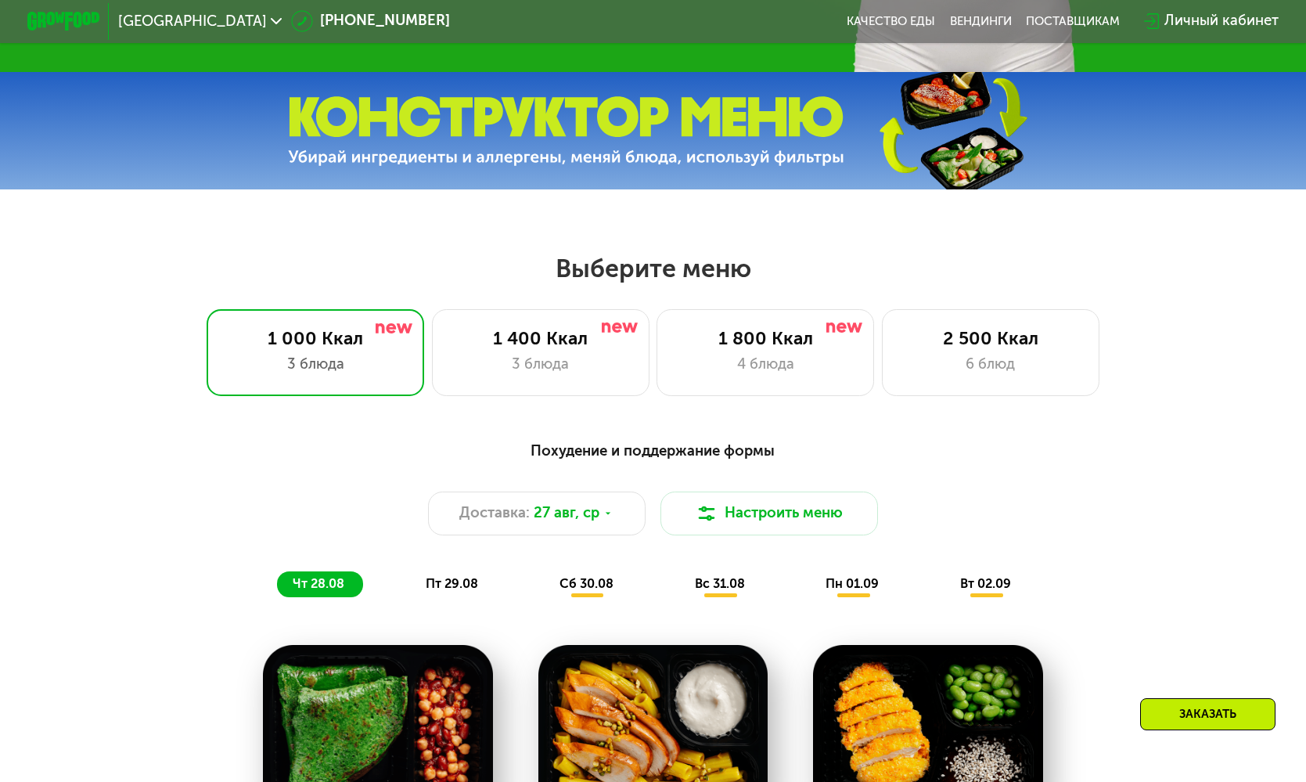
scroll to position [543, 0]
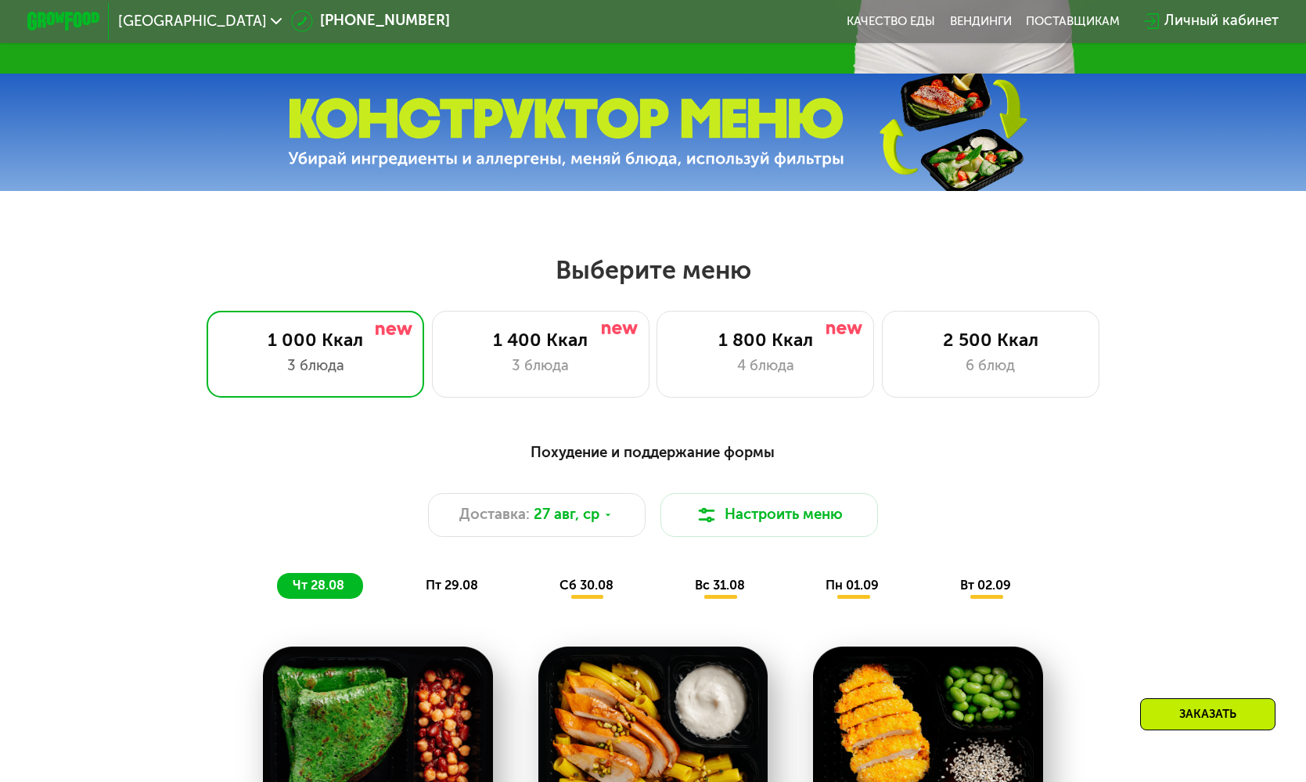
click at [639, 272] on h2 "Выберите меню" at bounding box center [653, 269] width 1190 height 31
drag, startPoint x: 558, startPoint y: 267, endPoint x: 768, endPoint y: 272, distance: 209.8
click at [768, 272] on h2 "Выберите меню" at bounding box center [653, 269] width 1190 height 31
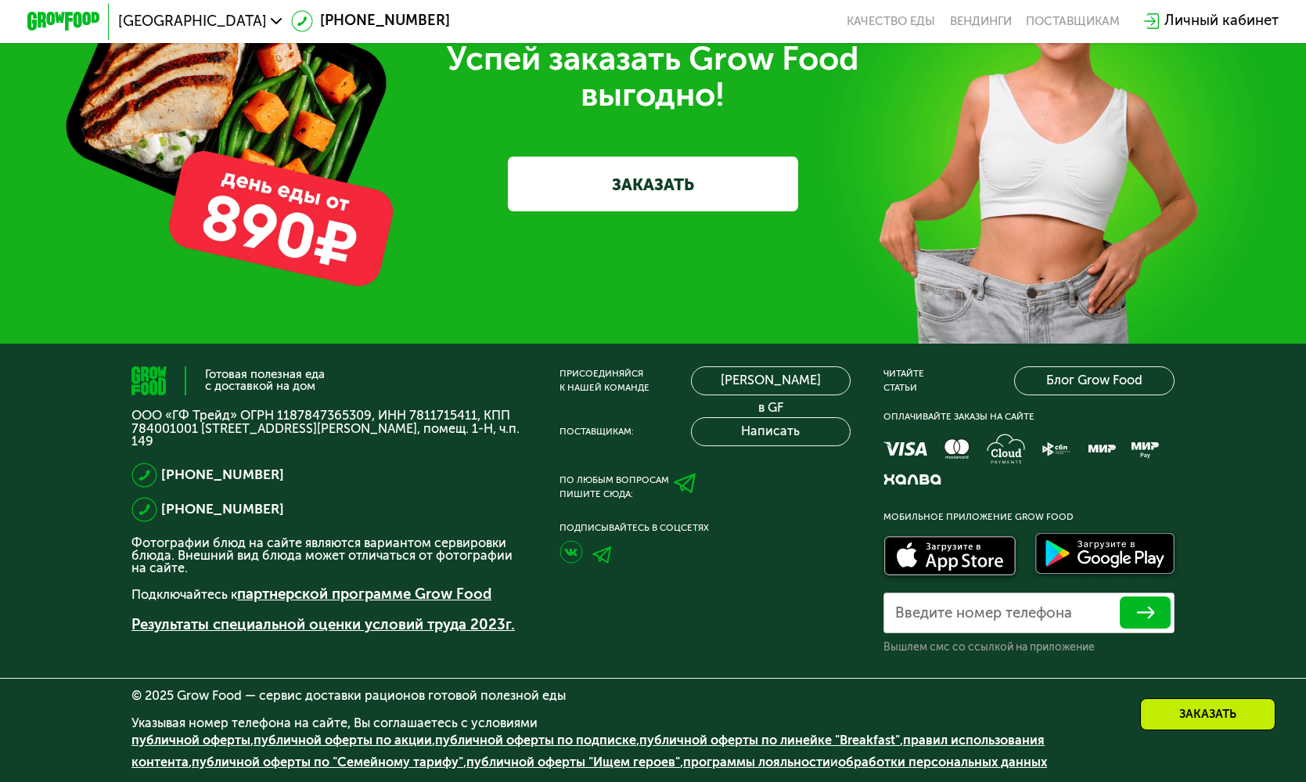
scroll to position [5251, 0]
click at [1108, 386] on link "Блог Grow Food" at bounding box center [1094, 380] width 160 height 29
